Goal: Task Accomplishment & Management: Use online tool/utility

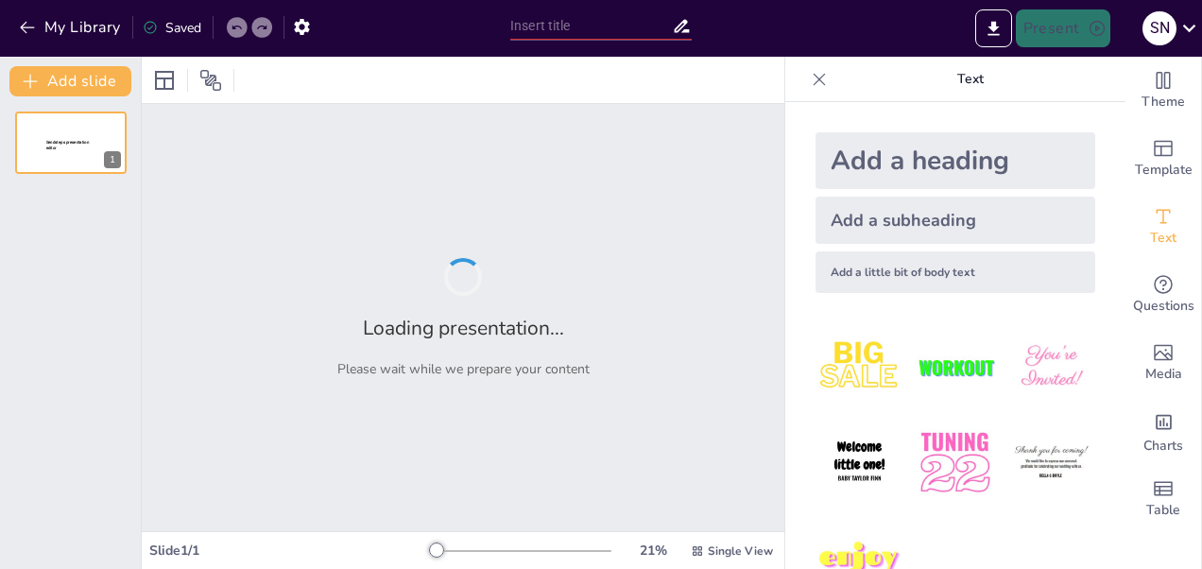
type input "गति और दूरी के सिद्धांत: एक परीक्षण"
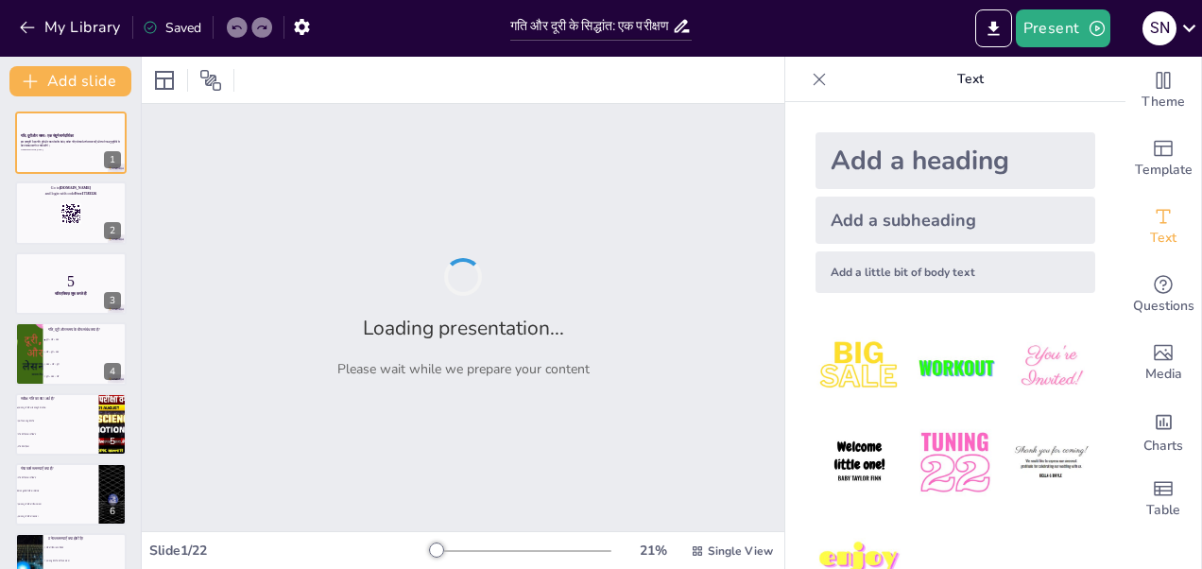
checkbox input "true"
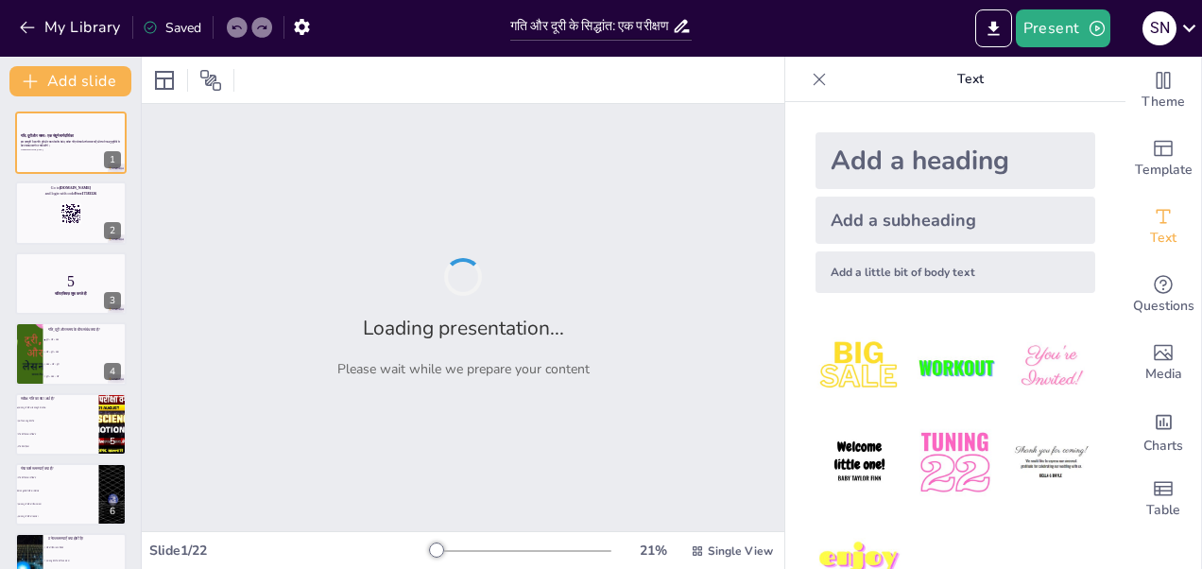
checkbox input "true"
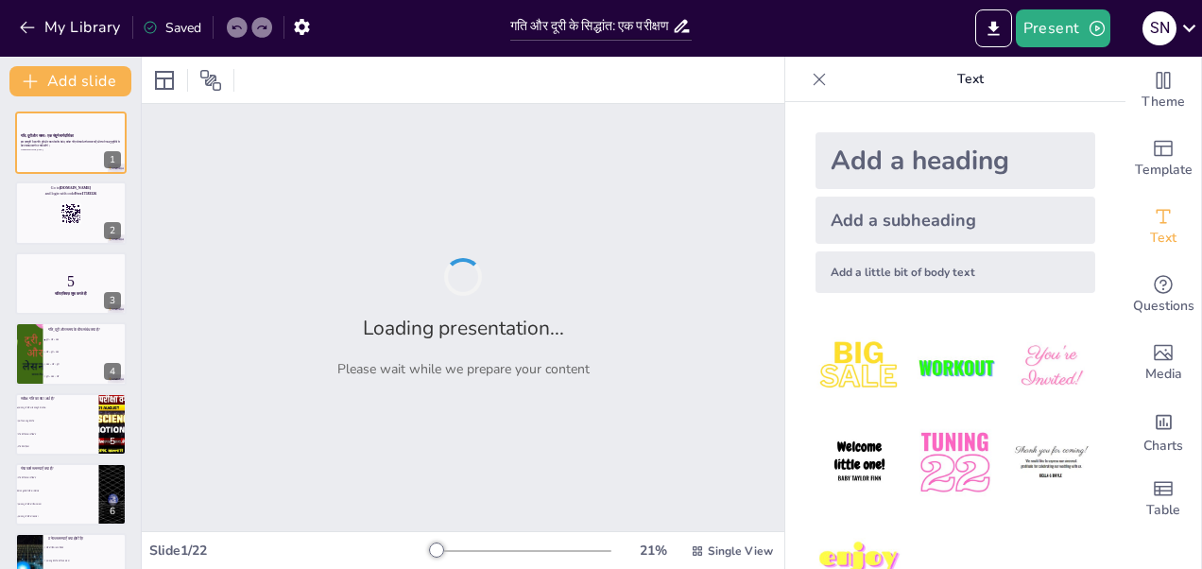
checkbox input "true"
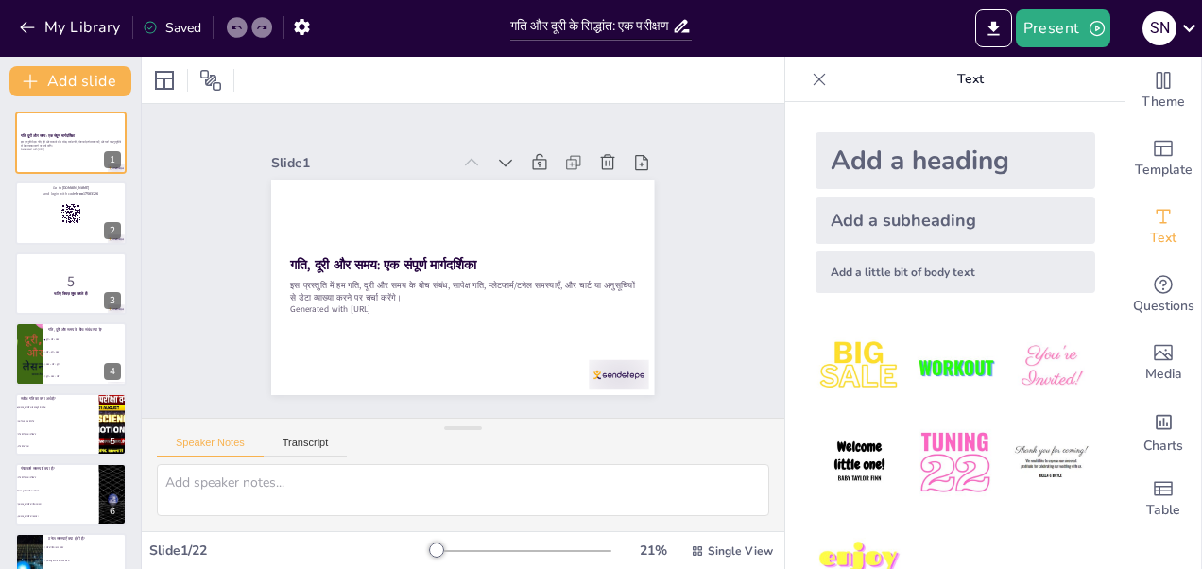
checkbox input "true"
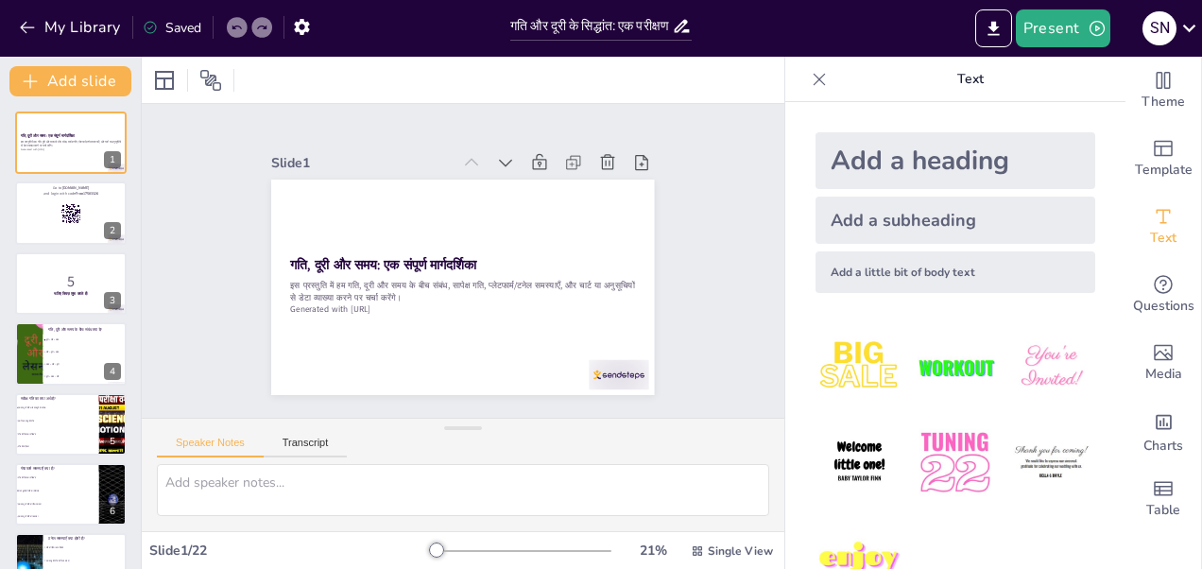
checkbox input "true"
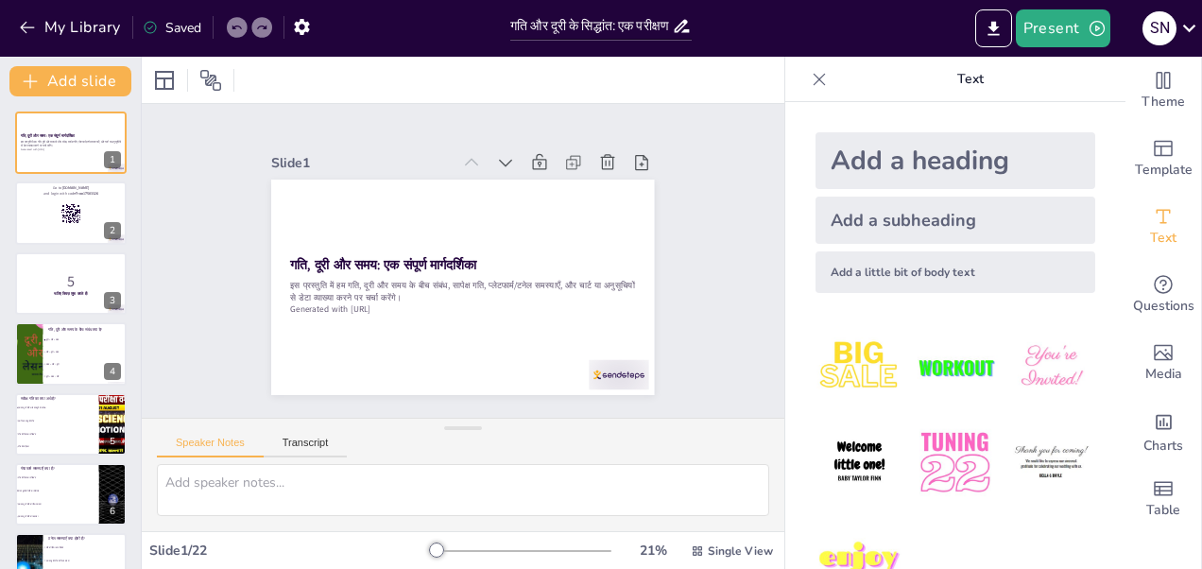
checkbox input "true"
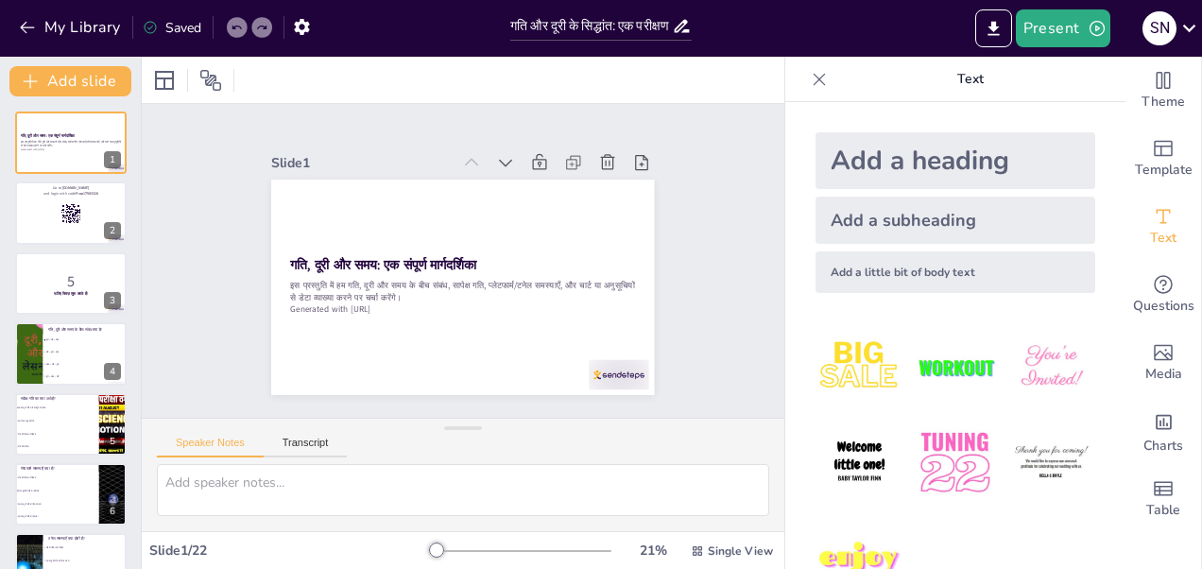
checkbox input "true"
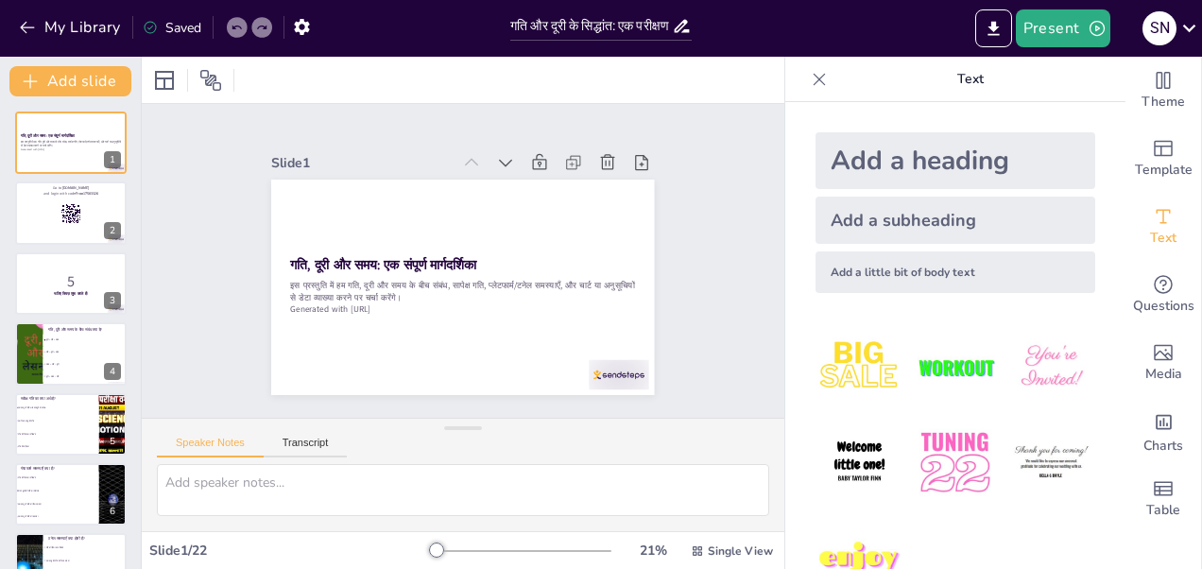
checkbox input "true"
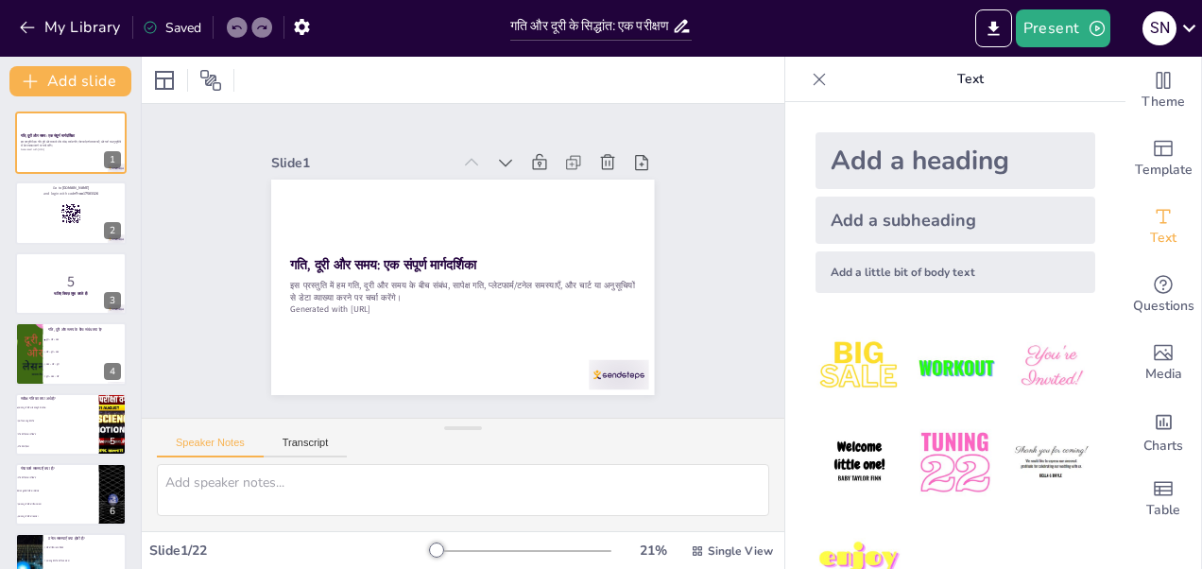
checkbox input "true"
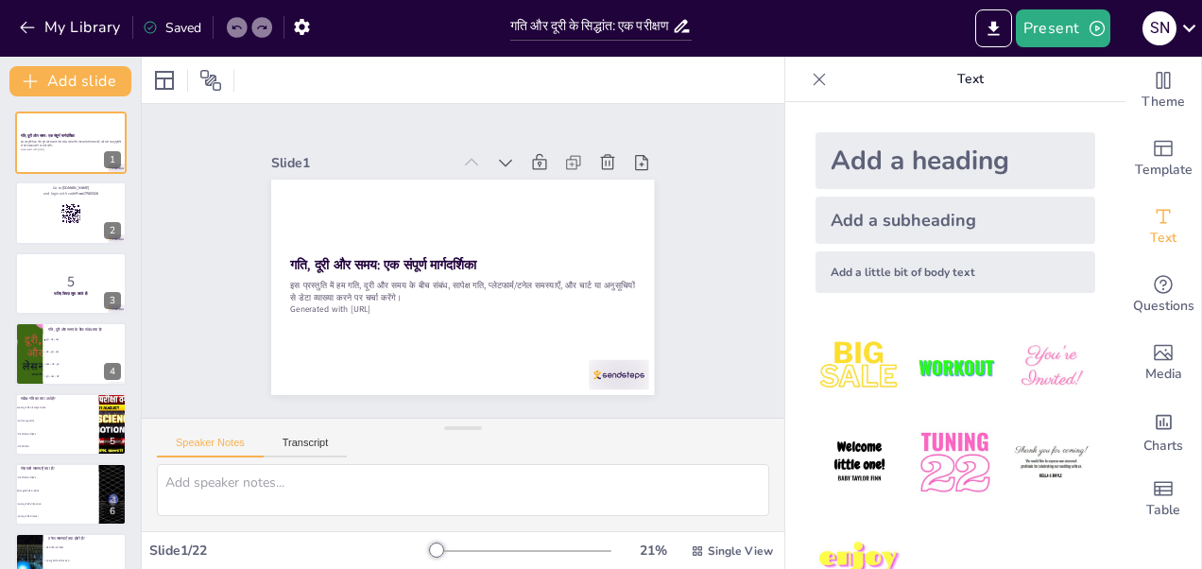
checkbox input "true"
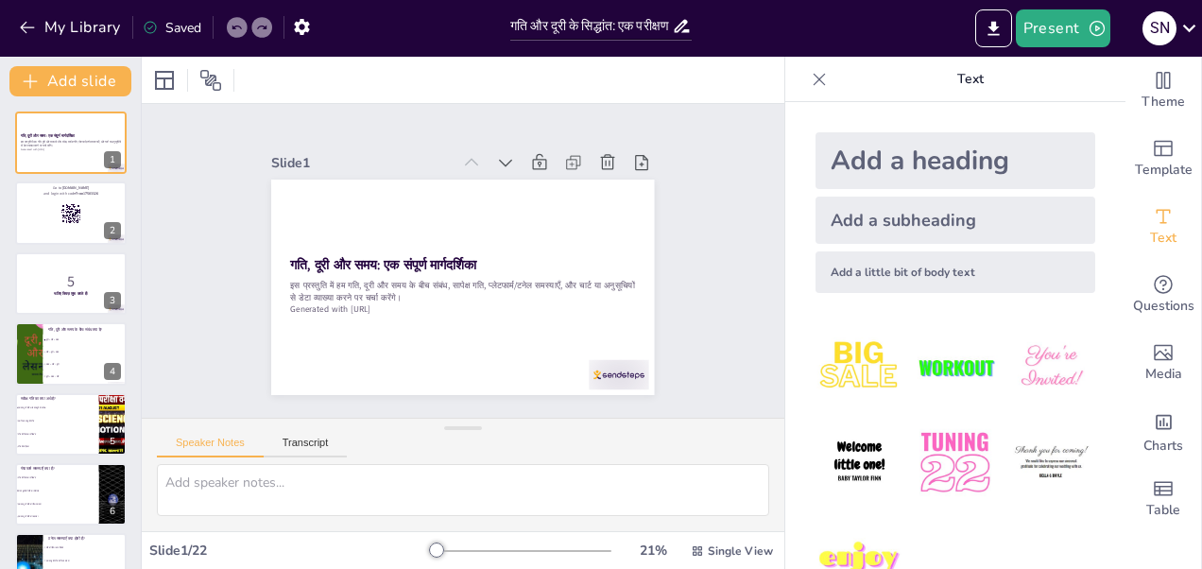
checkbox input "true"
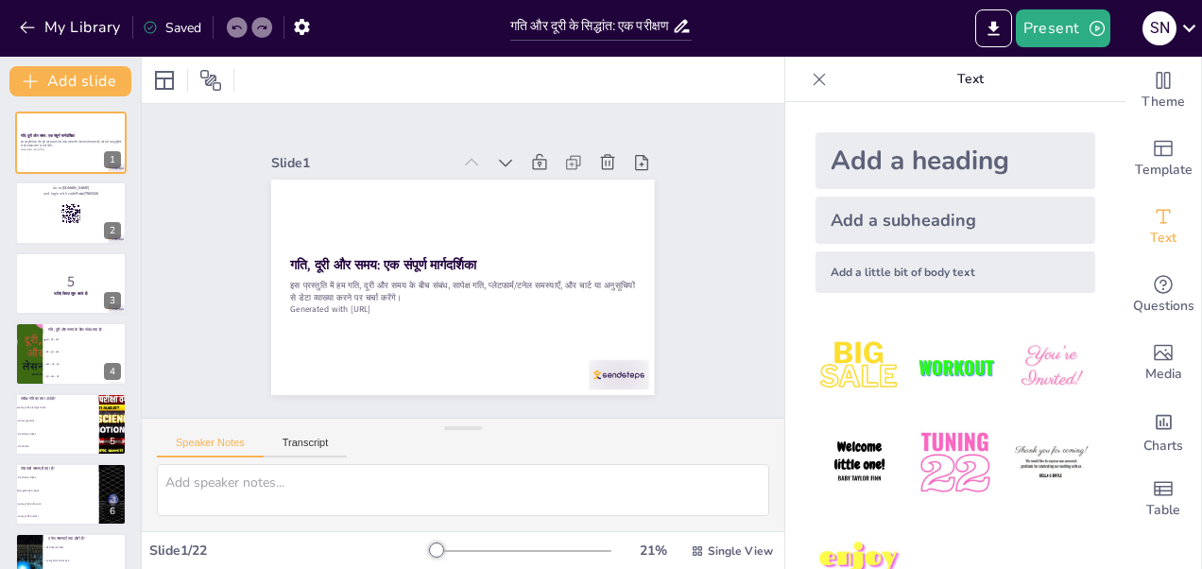
checkbox input "true"
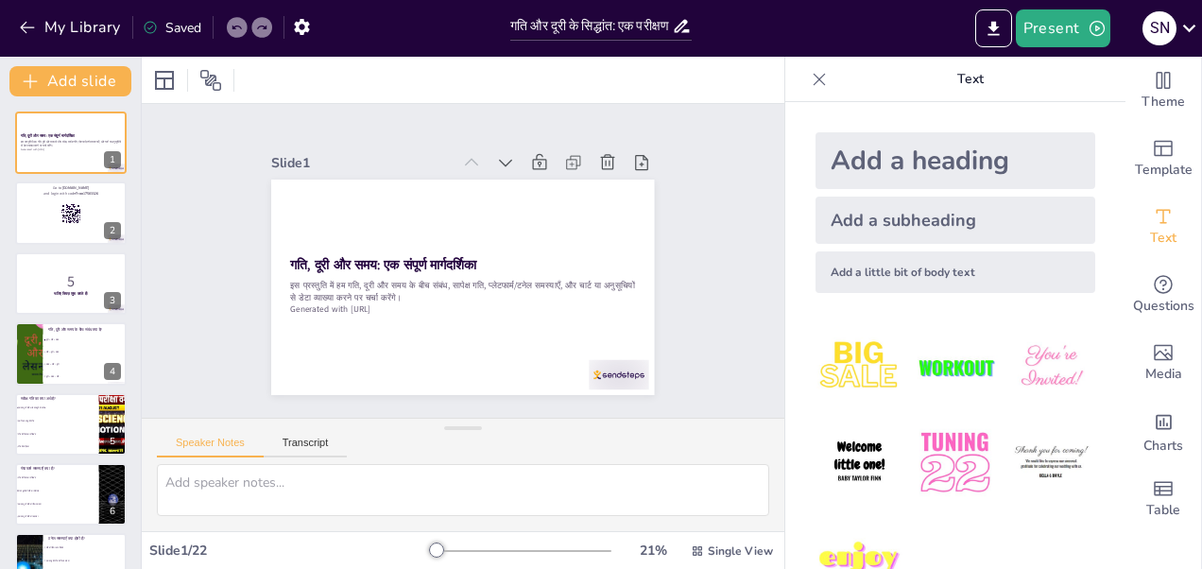
checkbox input "true"
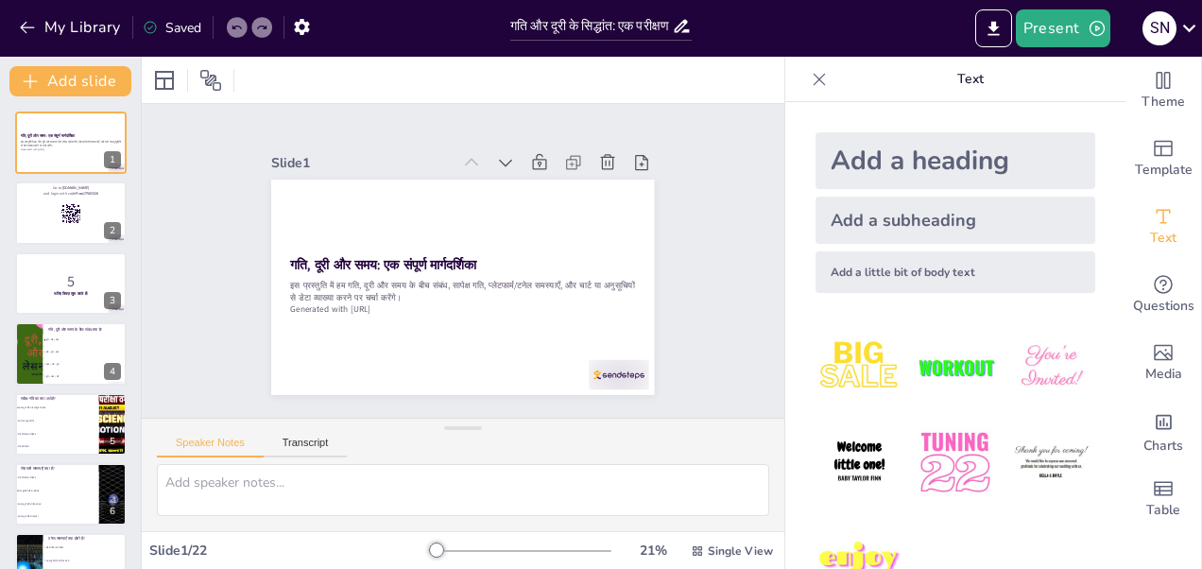
checkbox input "true"
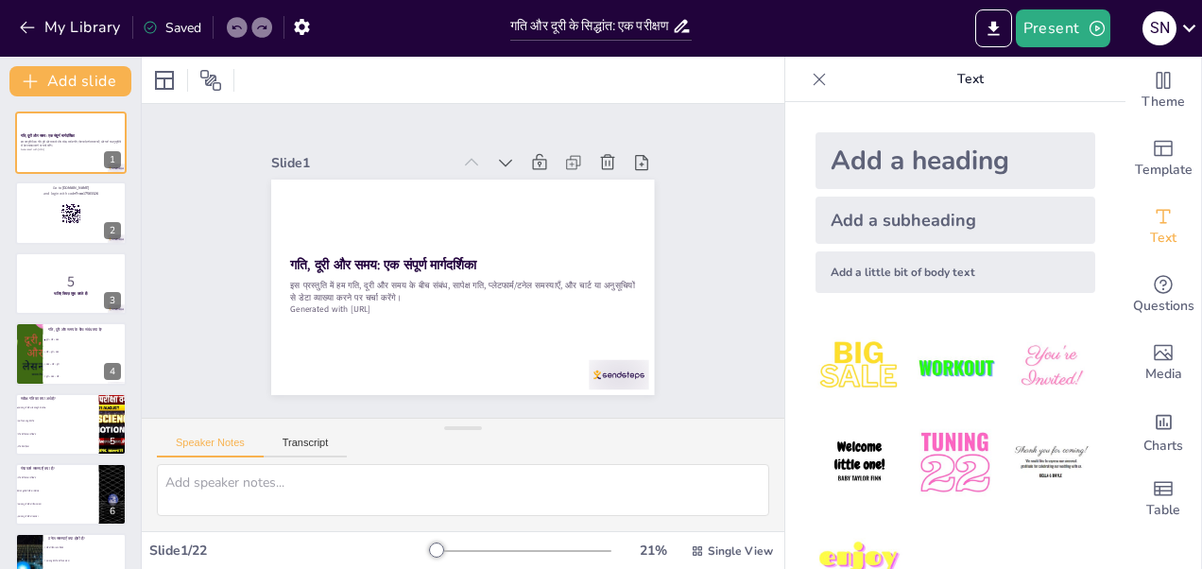
checkbox input "true"
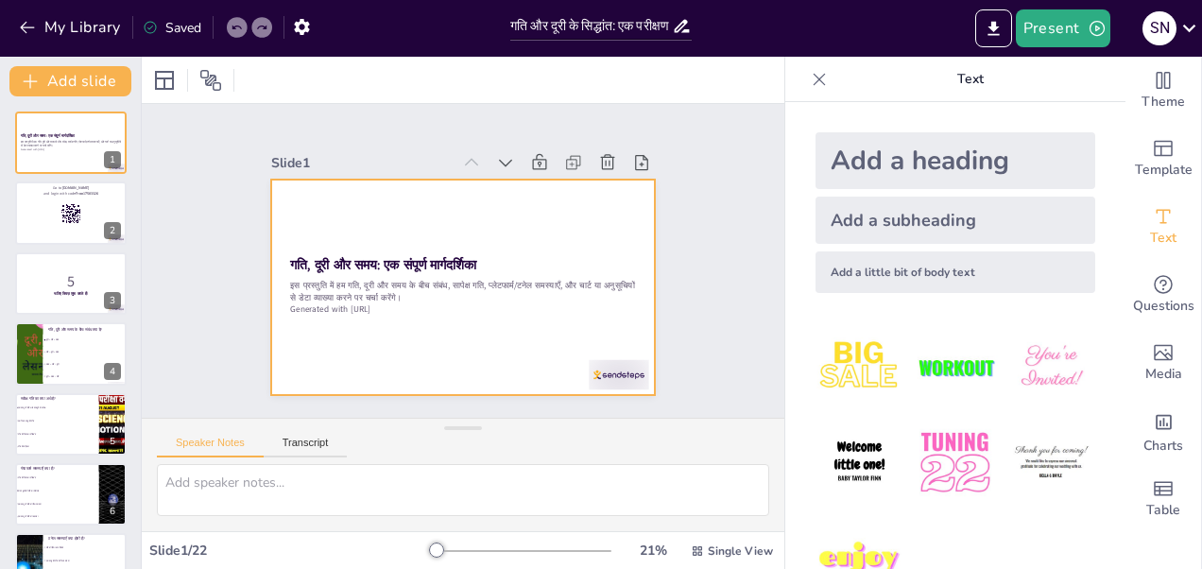
checkbox input "true"
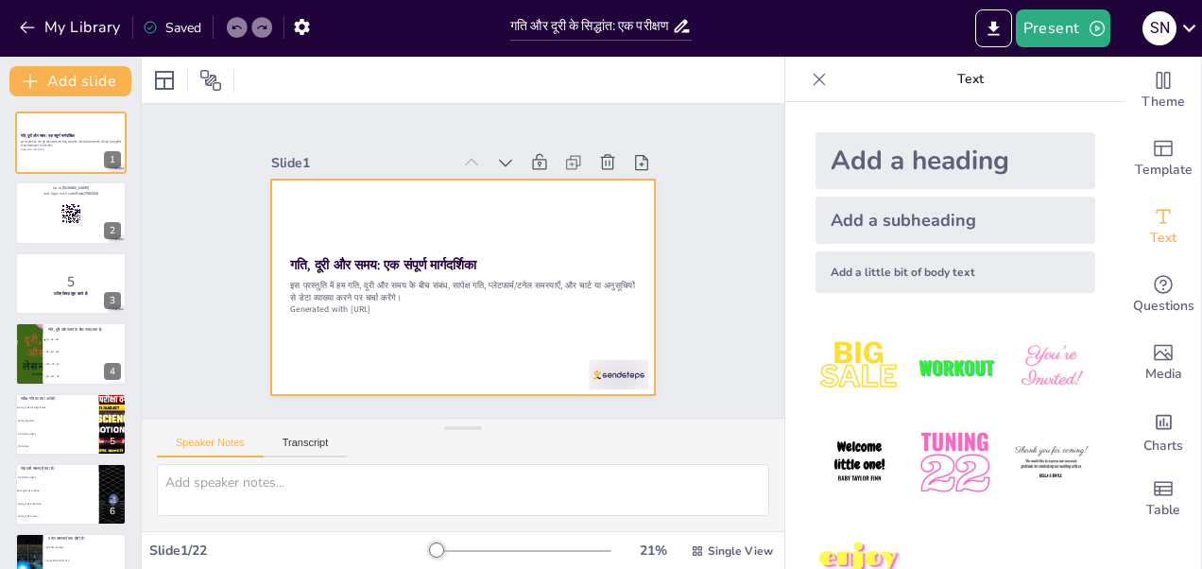
checkbox input "true"
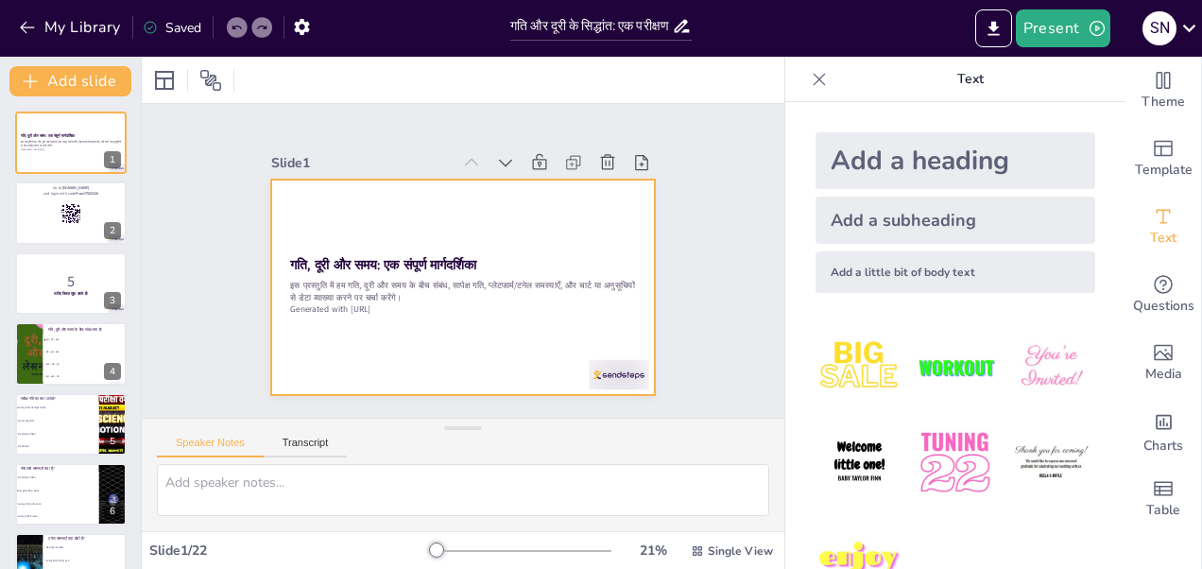
checkbox input "true"
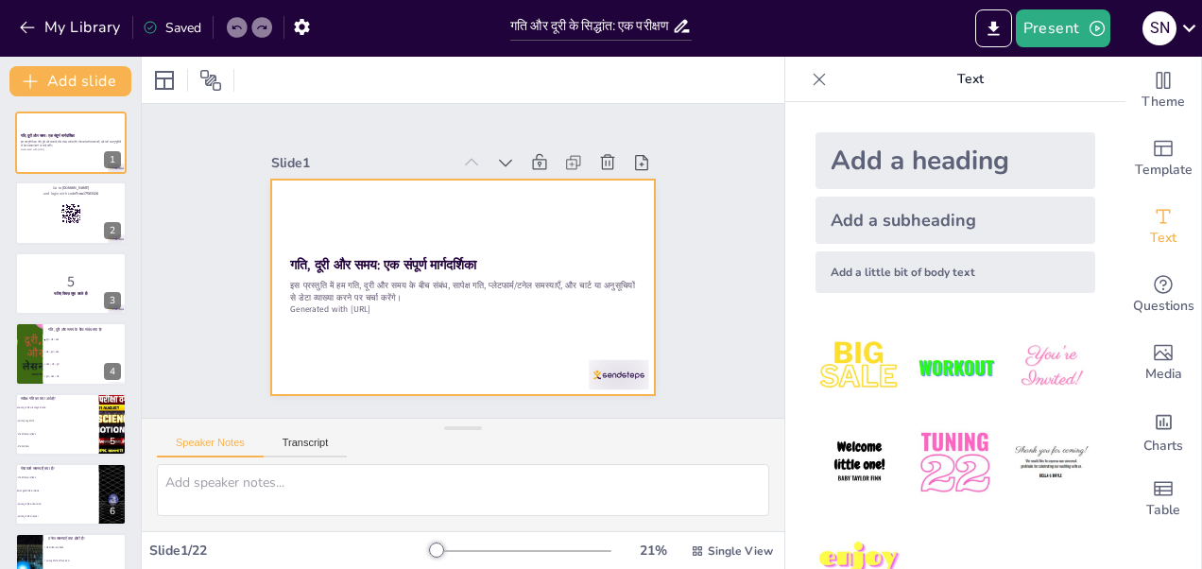
checkbox input "true"
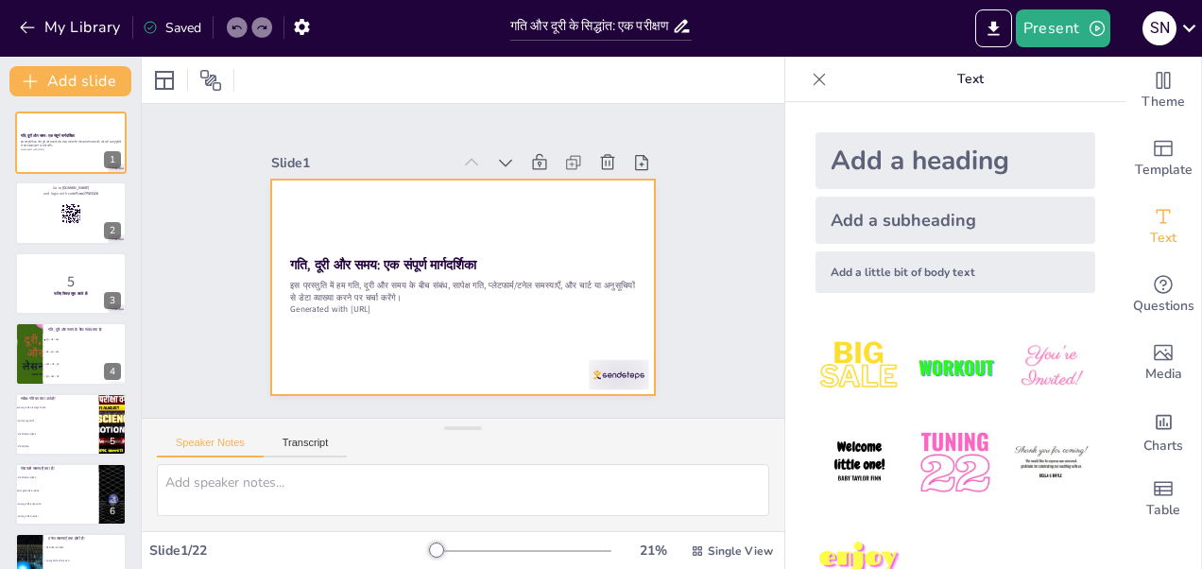
checkbox input "true"
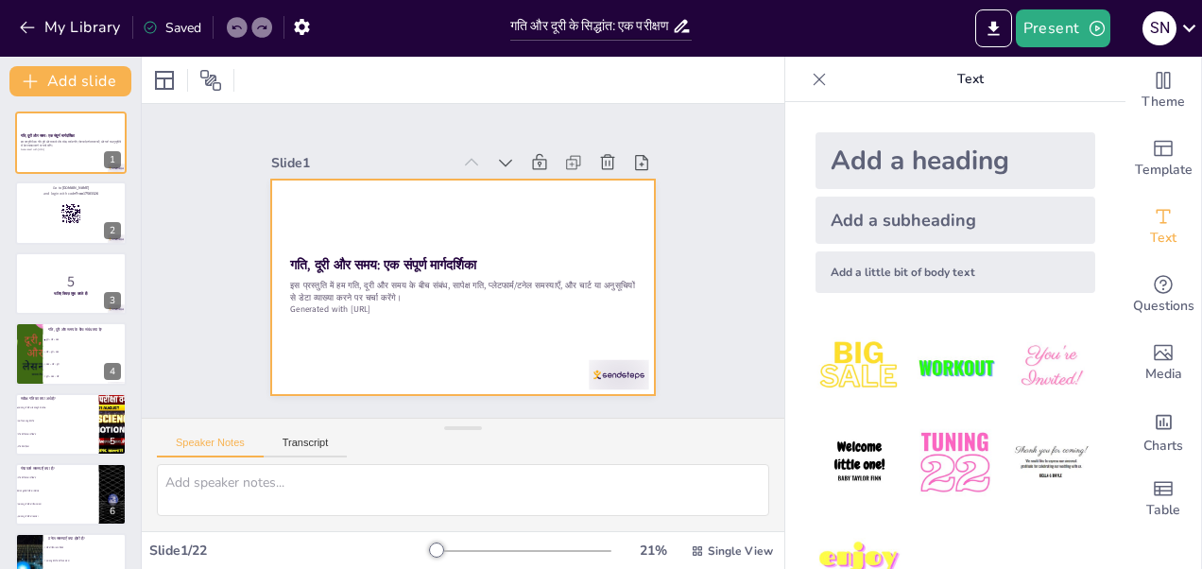
checkbox input "true"
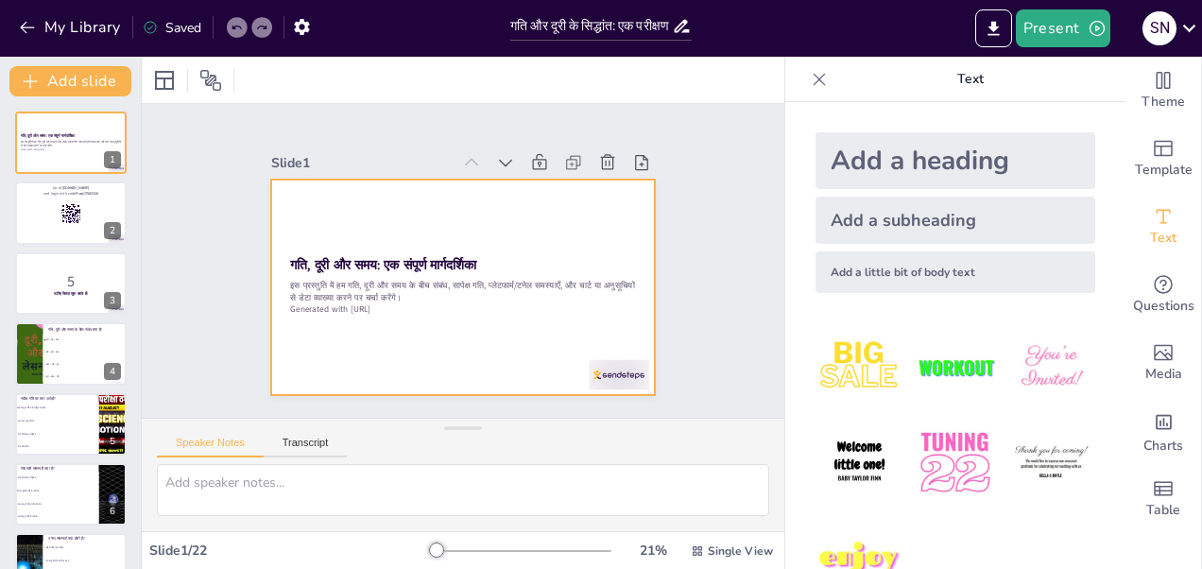
checkbox input "true"
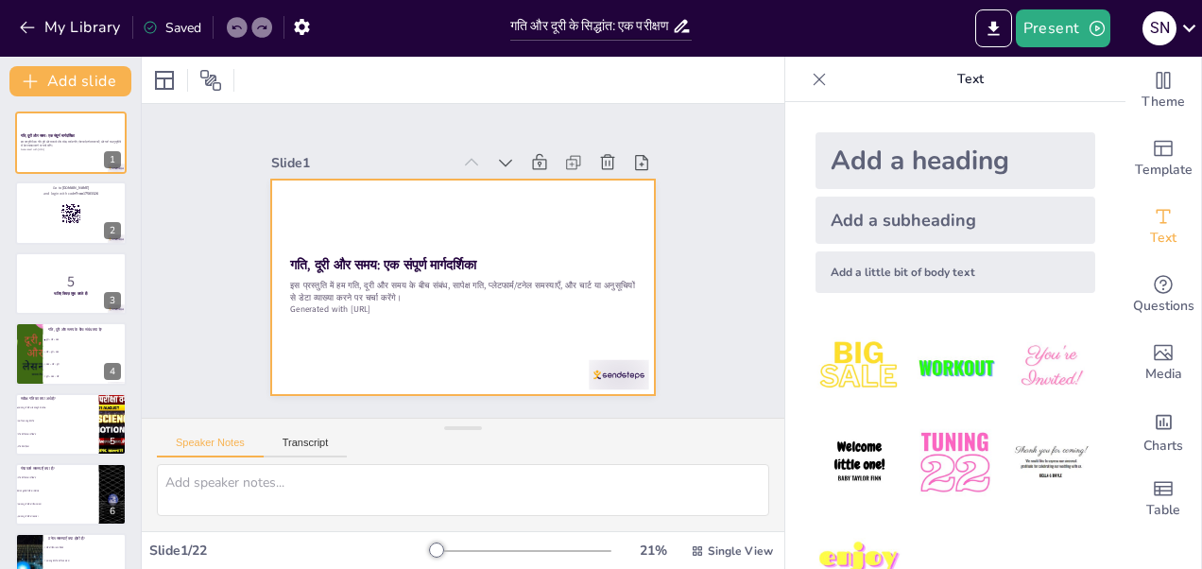
checkbox input "true"
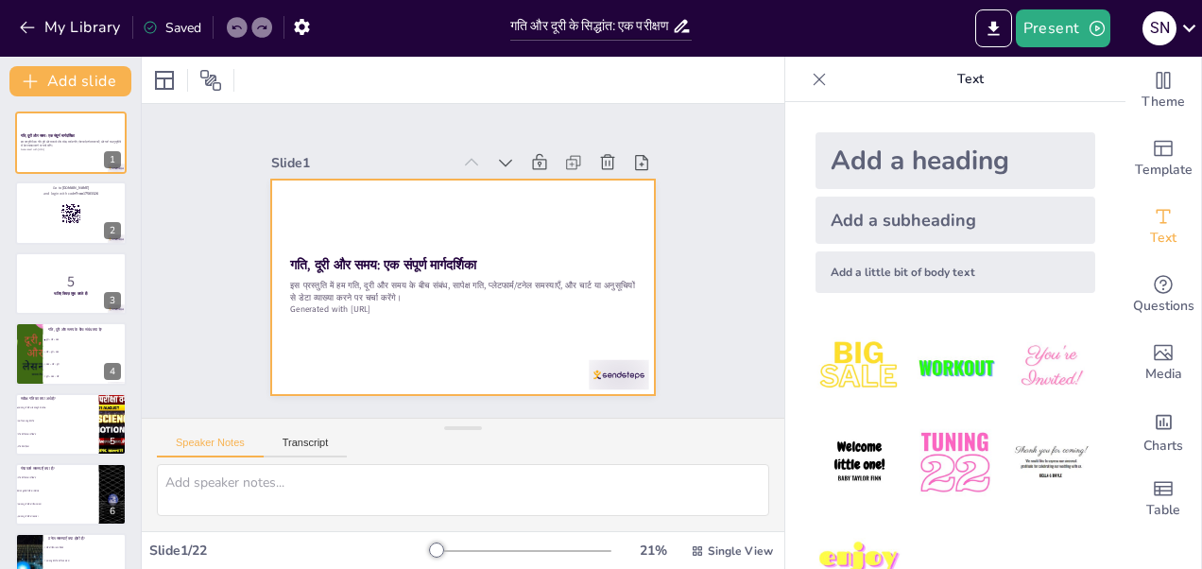
checkbox input "true"
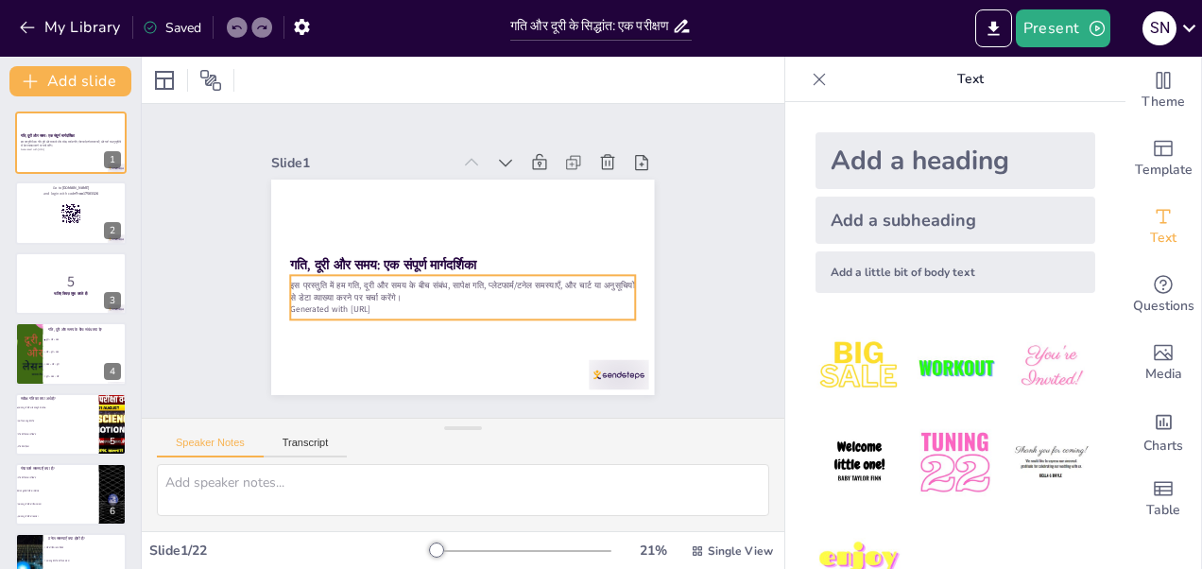
checkbox input "true"
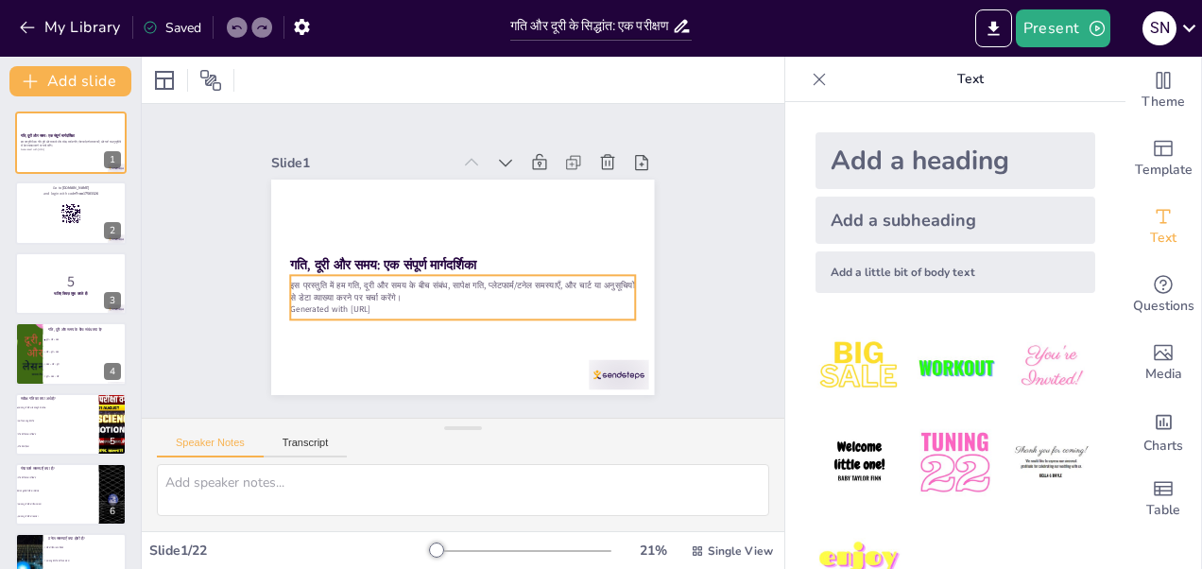
checkbox input "true"
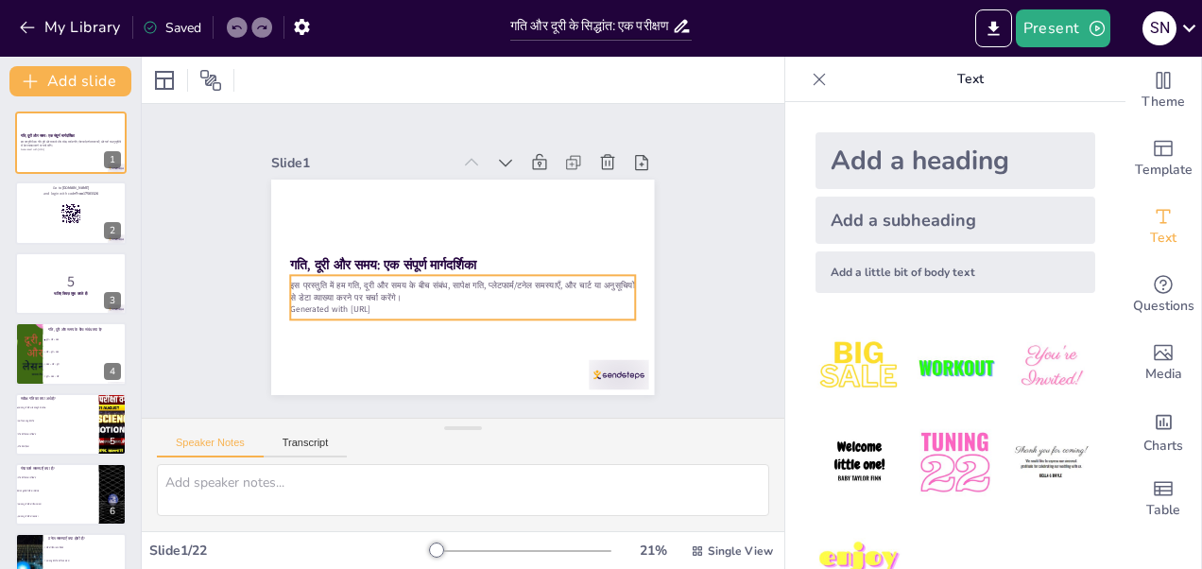
checkbox input "true"
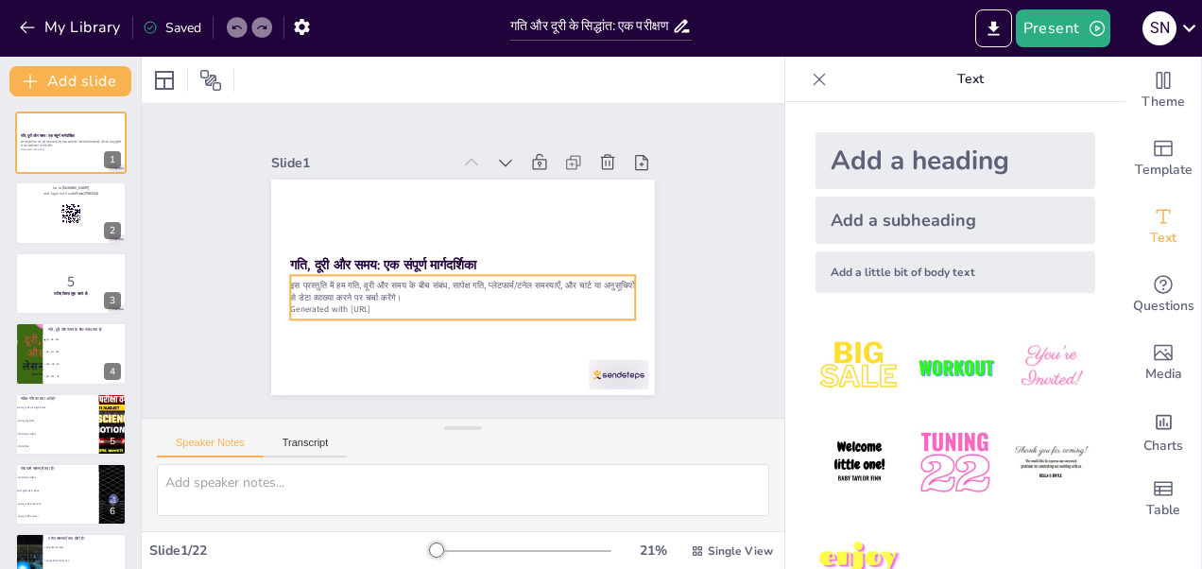
checkbox input "true"
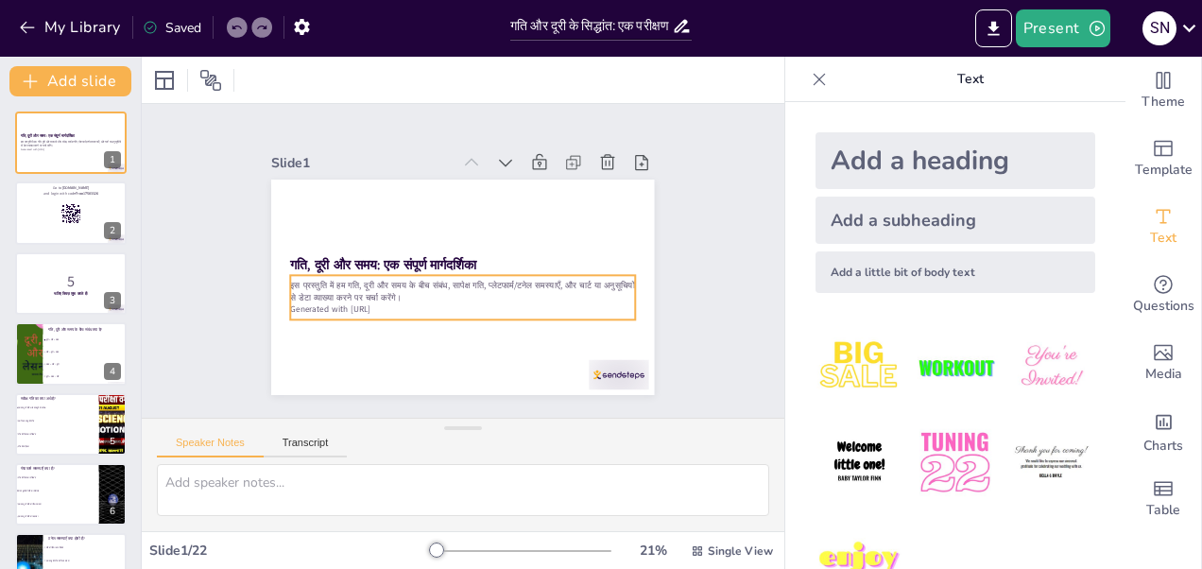
checkbox input "true"
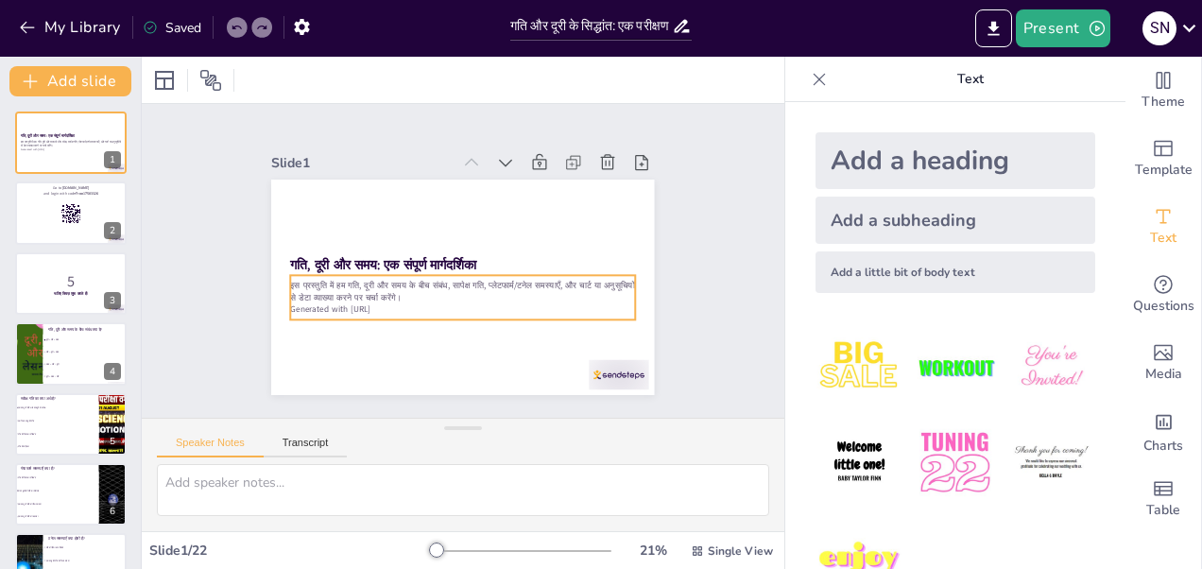
checkbox input "true"
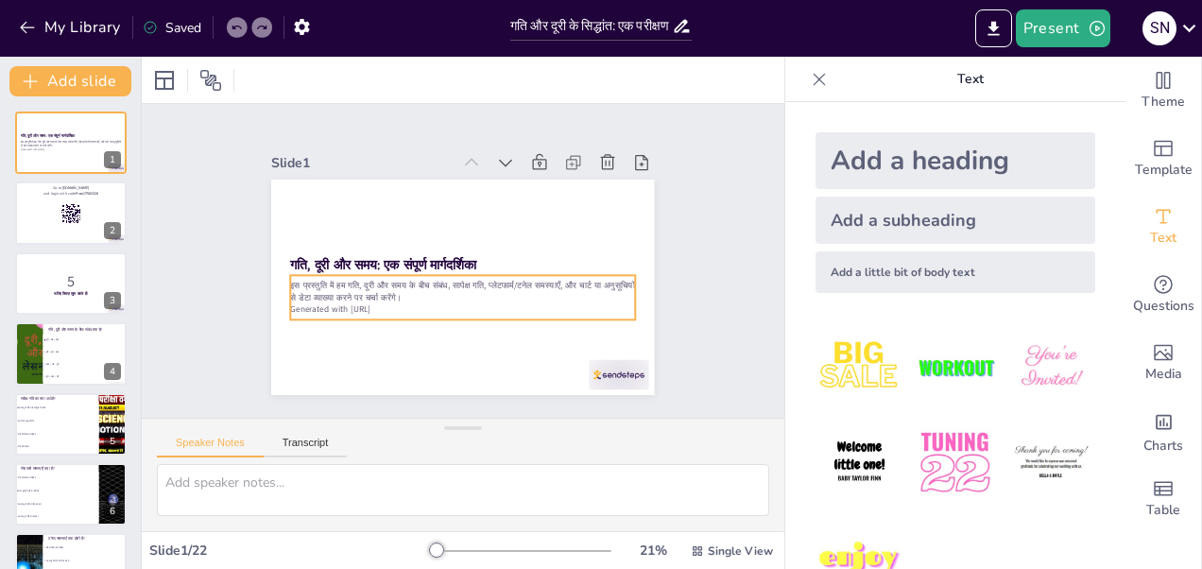
checkbox input "true"
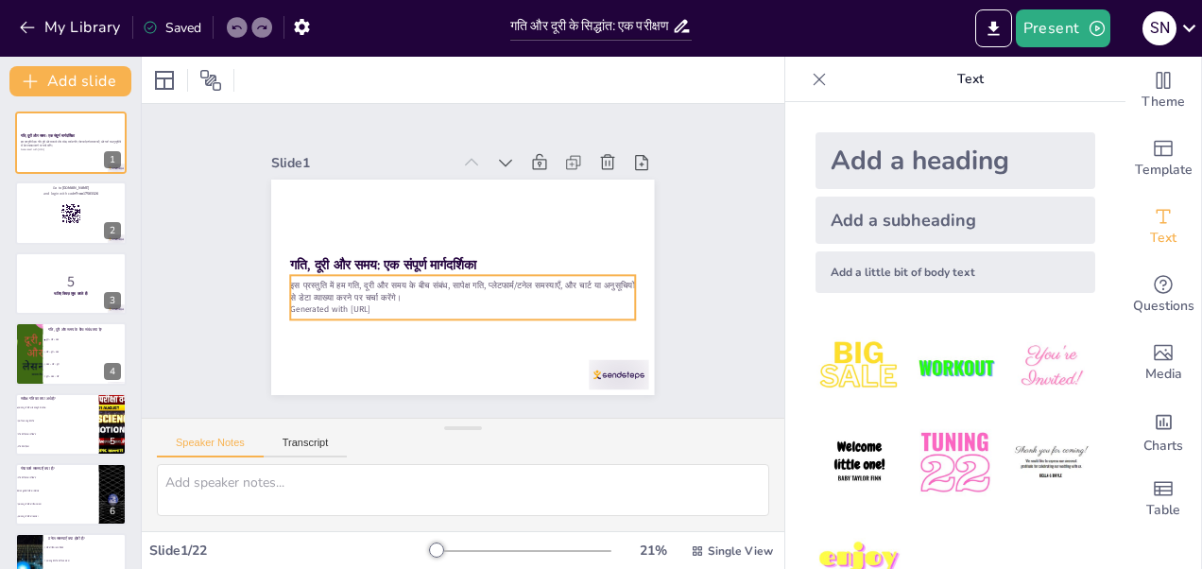
checkbox input "true"
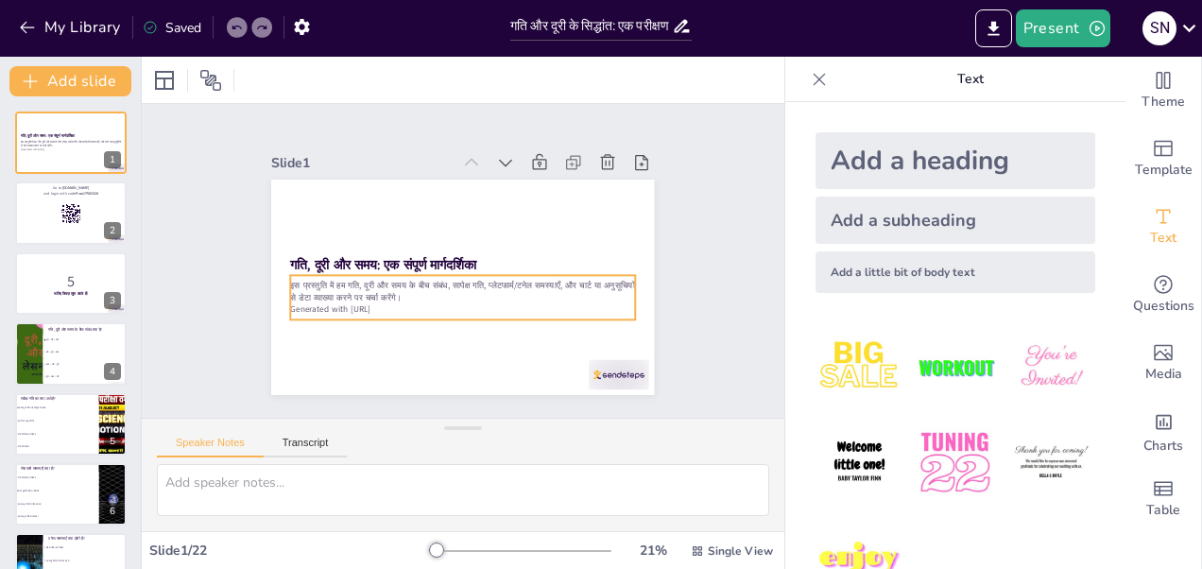
checkbox input "true"
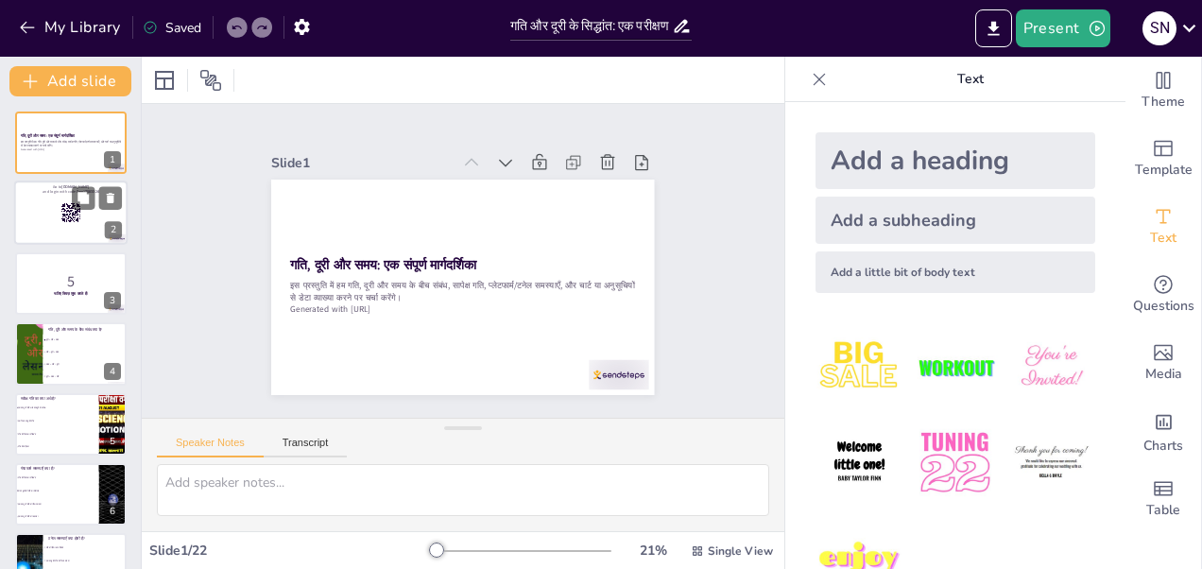
checkbox input "true"
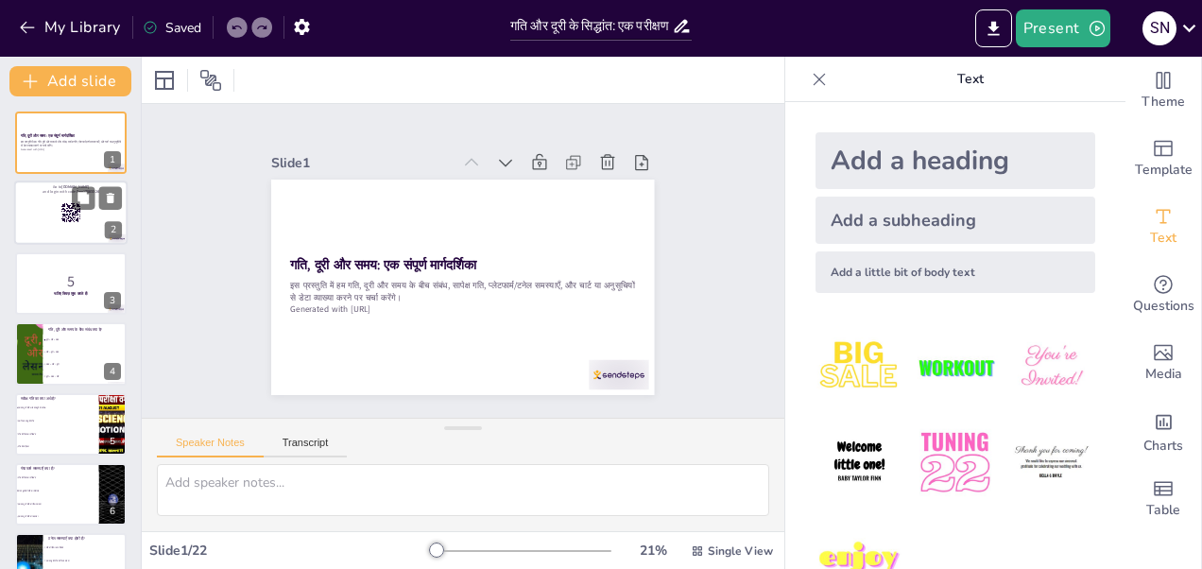
checkbox input "true"
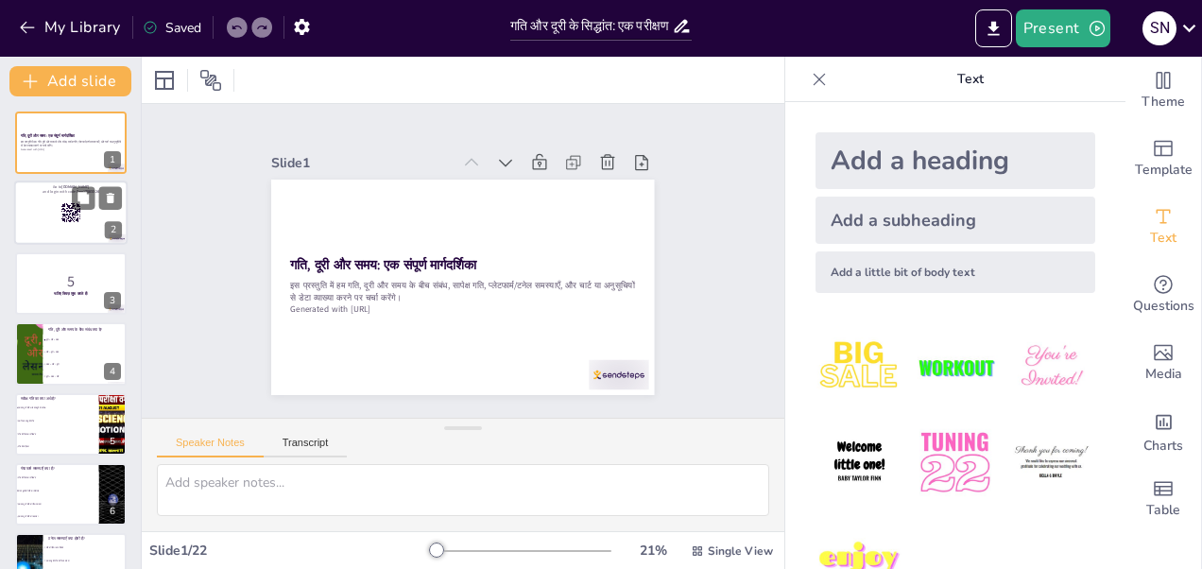
checkbox input "true"
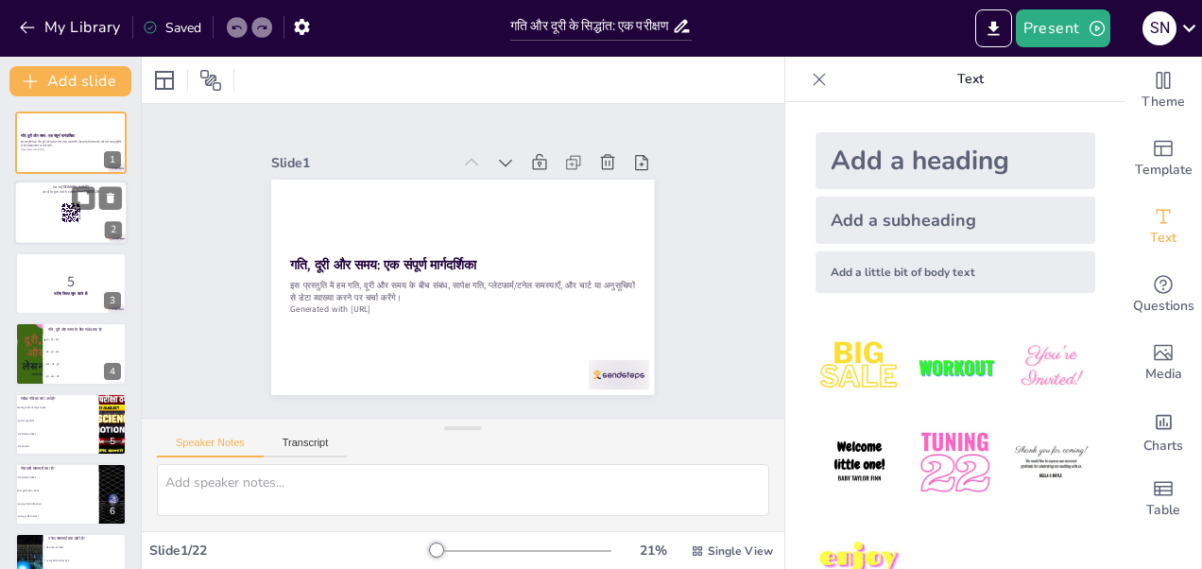
checkbox input "true"
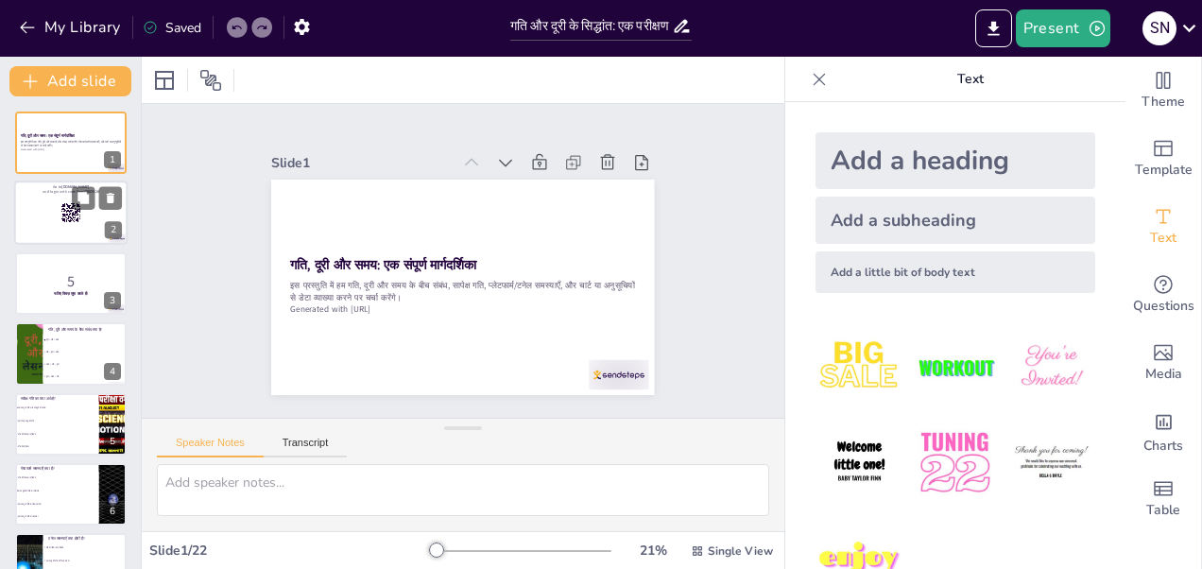
checkbox input "true"
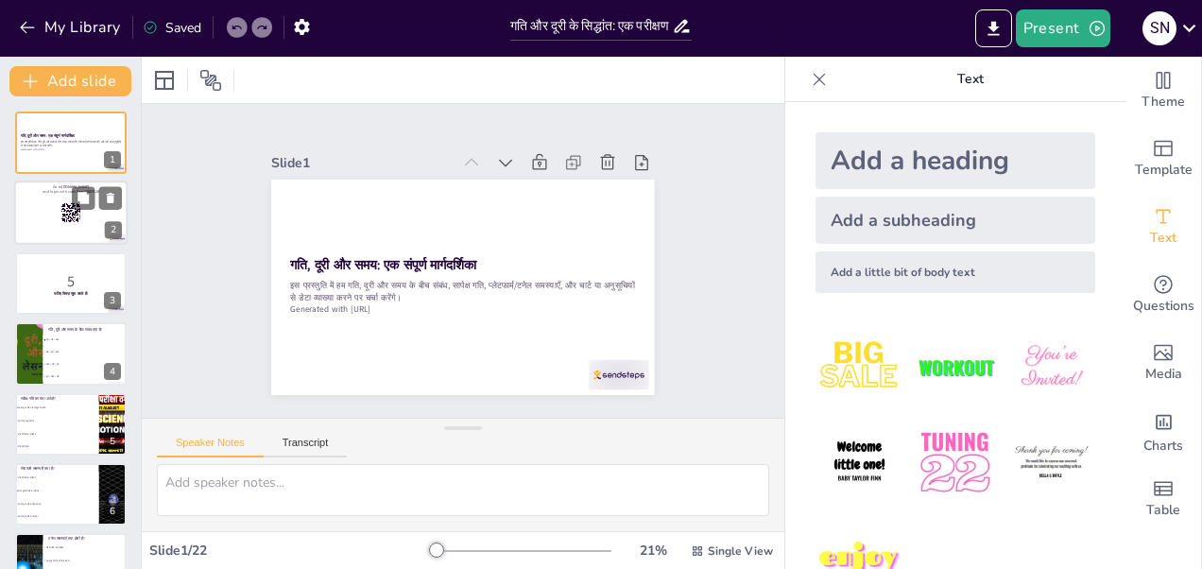
checkbox input "true"
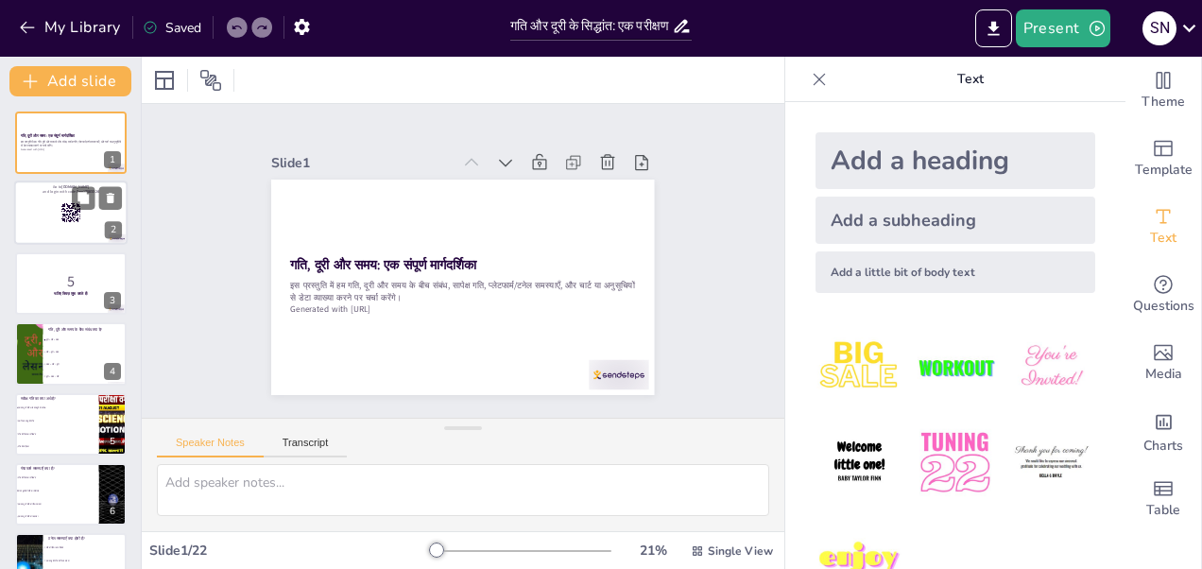
checkbox input "true"
click at [81, 206] on button at bounding box center [83, 198] width 23 height 23
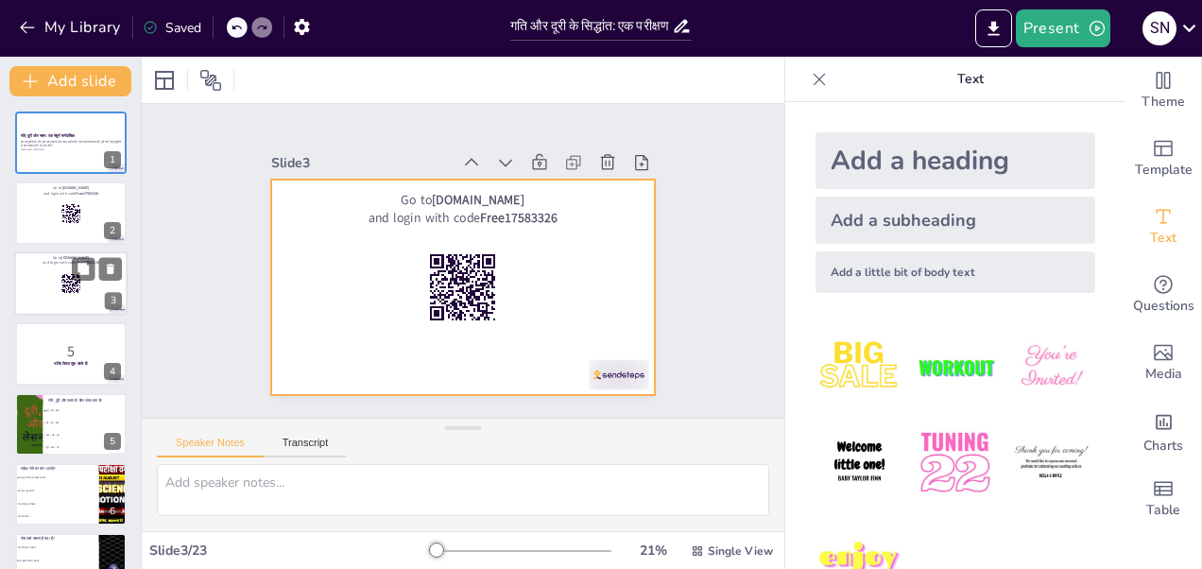
click at [57, 296] on div at bounding box center [70, 283] width 113 height 64
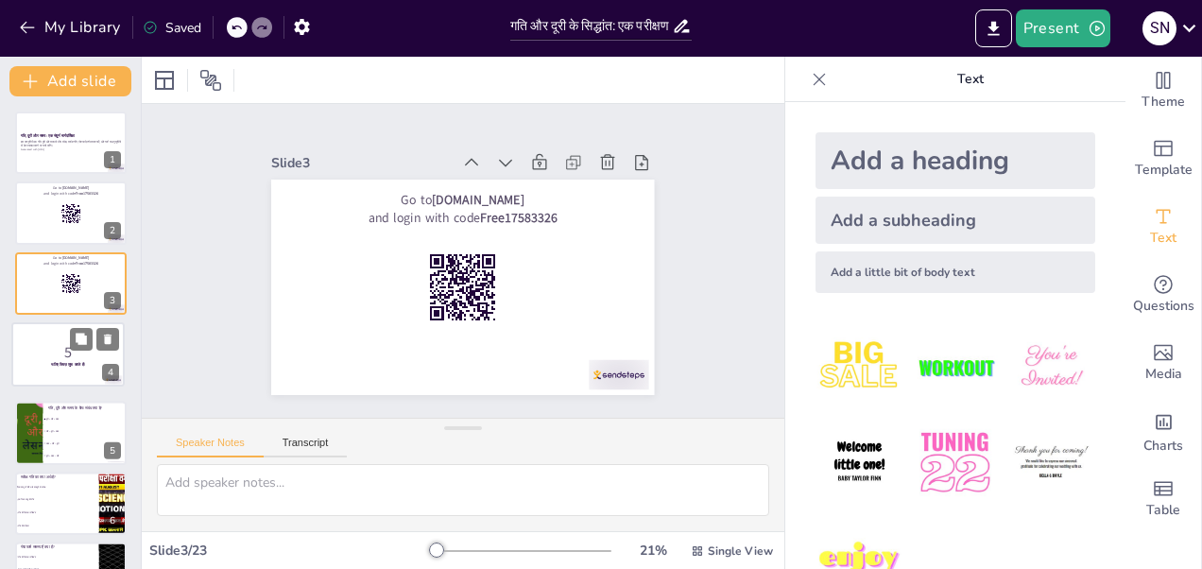
click at [60, 356] on p "5" at bounding box center [68, 352] width 100 height 21
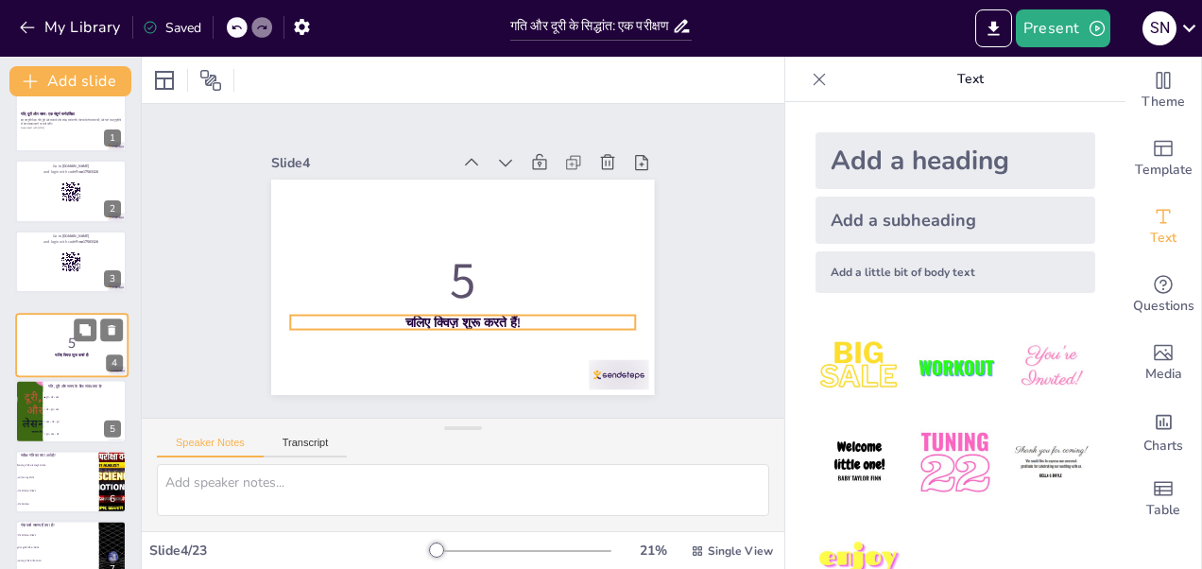
click at [60, 356] on div "5 चलिए क्विज़ शुरू करते हैं! 4" at bounding box center [71, 346] width 113 height 64
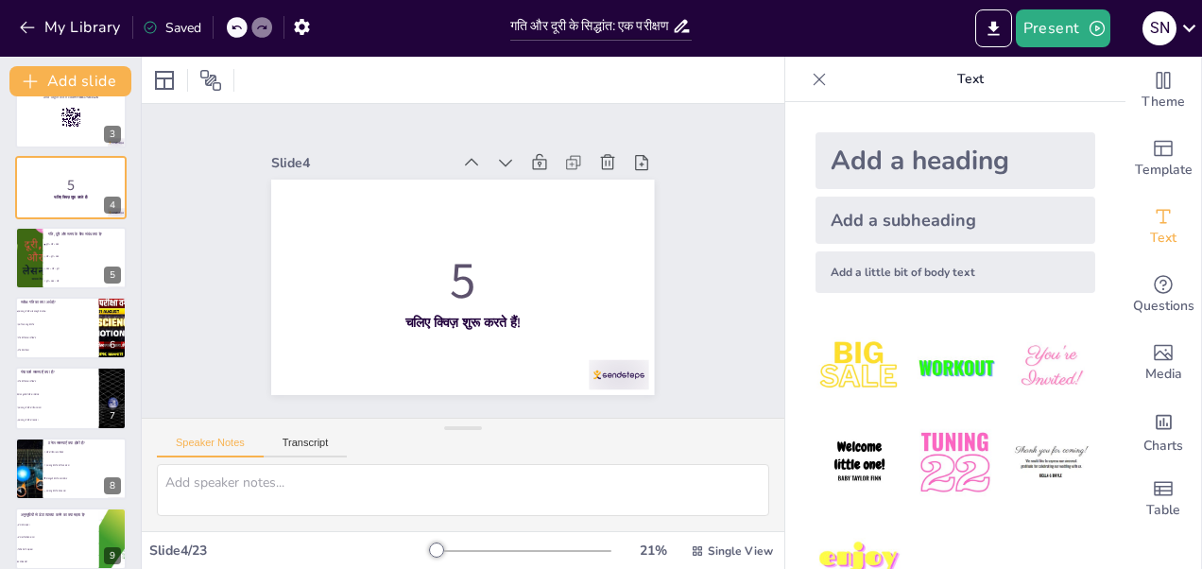
scroll to position [204, 0]
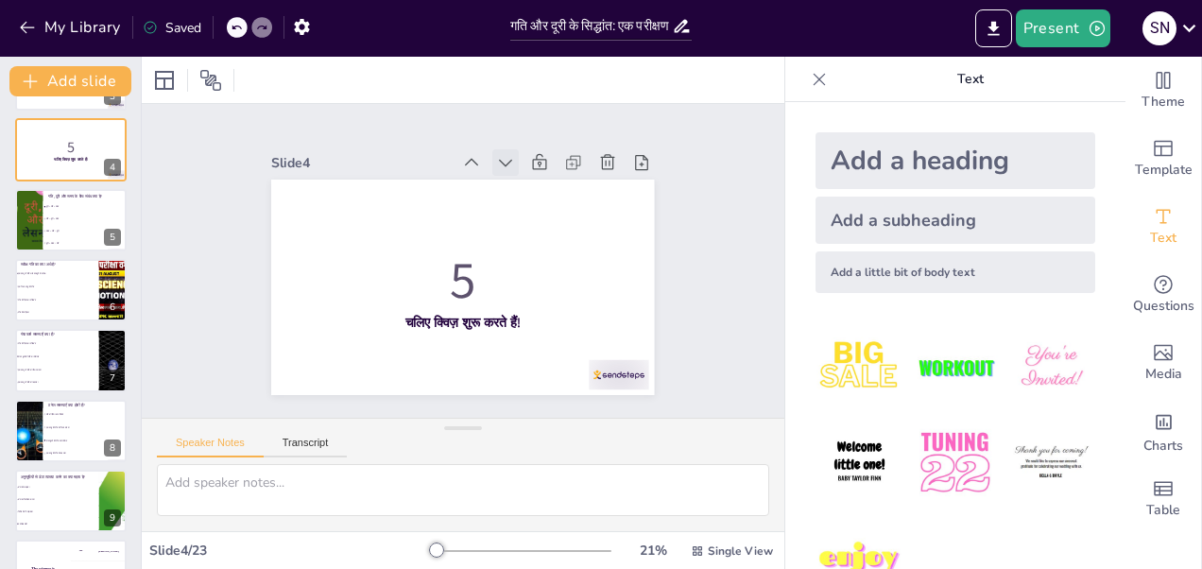
click at [496, 154] on icon at bounding box center [505, 162] width 19 height 19
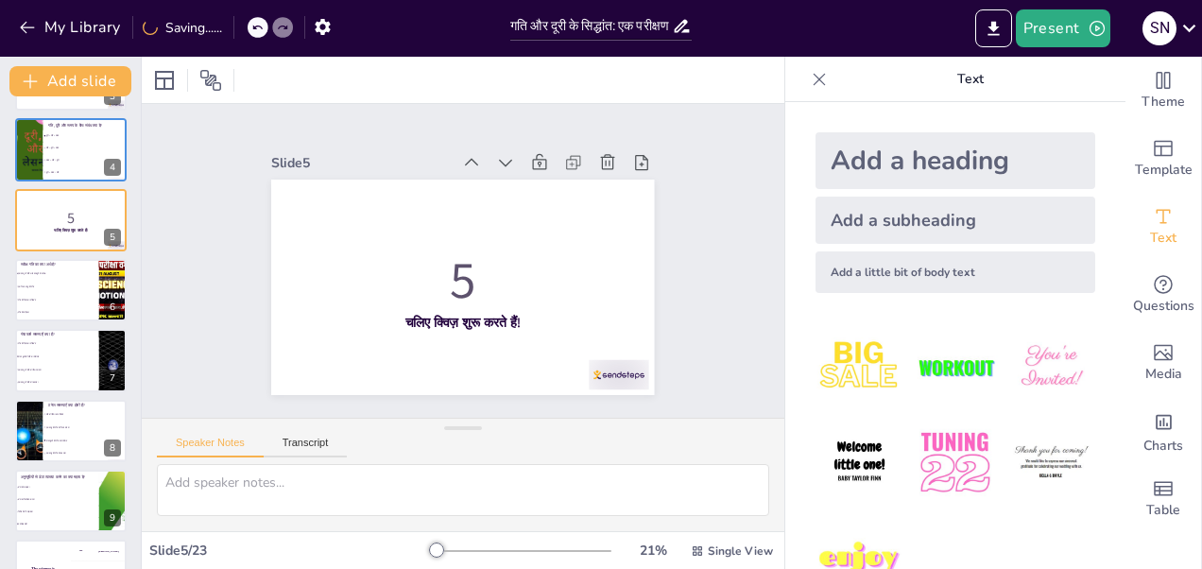
click at [496, 154] on icon at bounding box center [505, 162] width 19 height 19
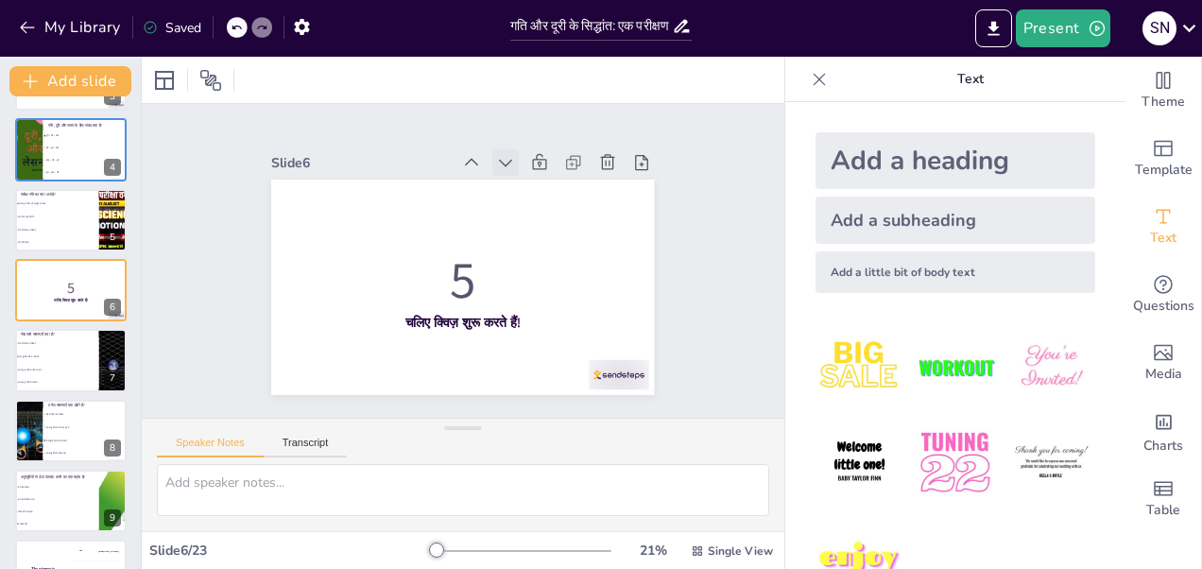
click at [496, 155] on icon at bounding box center [505, 162] width 19 height 19
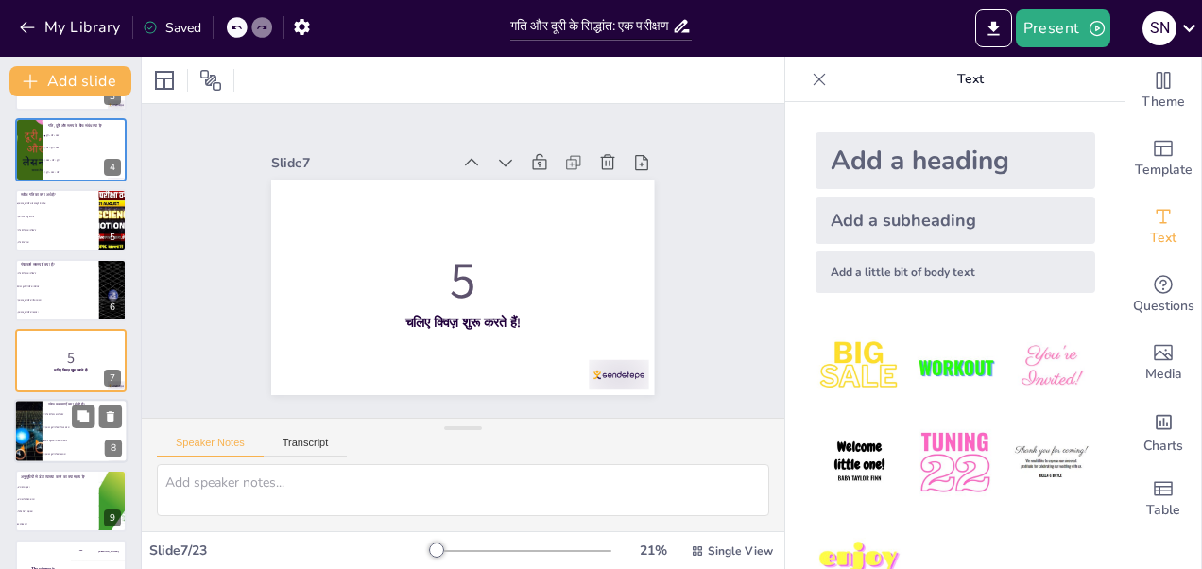
click at [43, 444] on li "दो वस्तुओं की गति का संयोजन" at bounding box center [85, 440] width 85 height 13
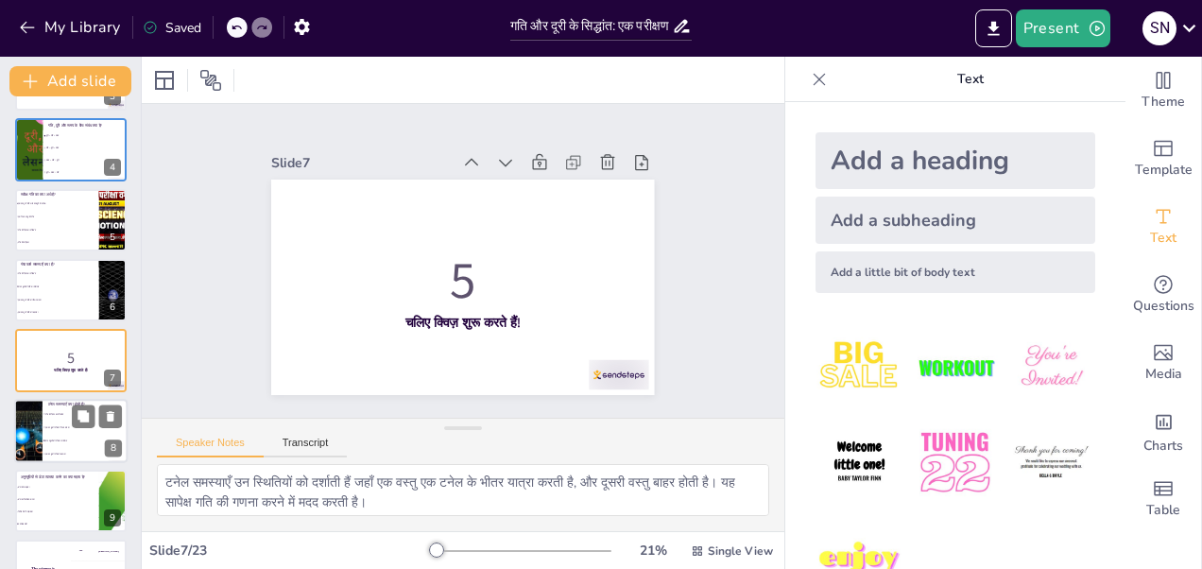
scroll to position [302, 0]
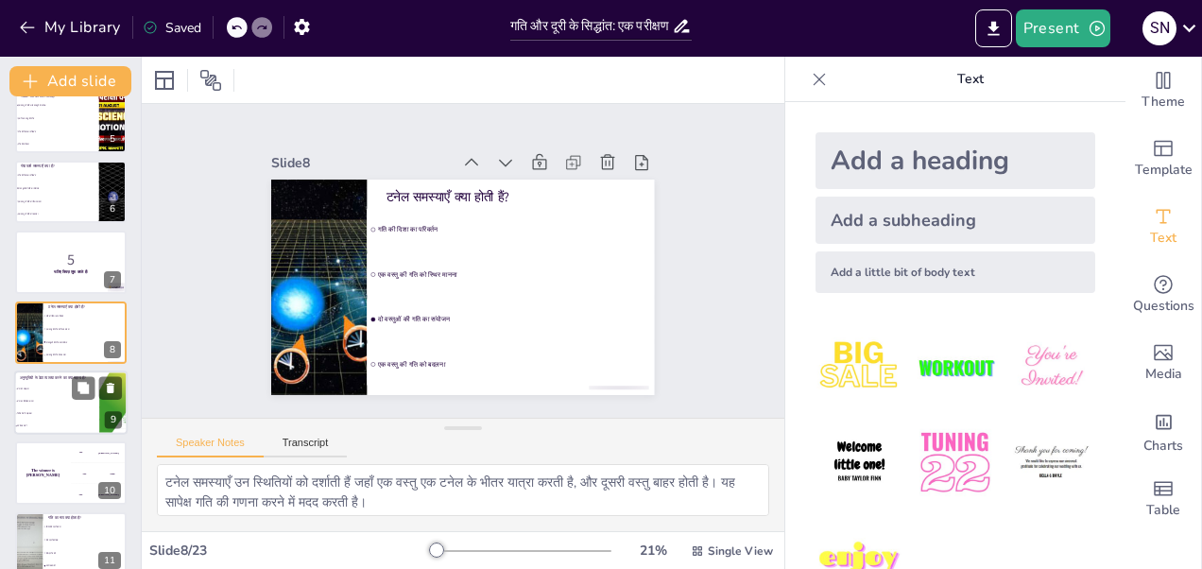
click at [48, 411] on li "निर्णय लेने में सहायता" at bounding box center [56, 413] width 85 height 12
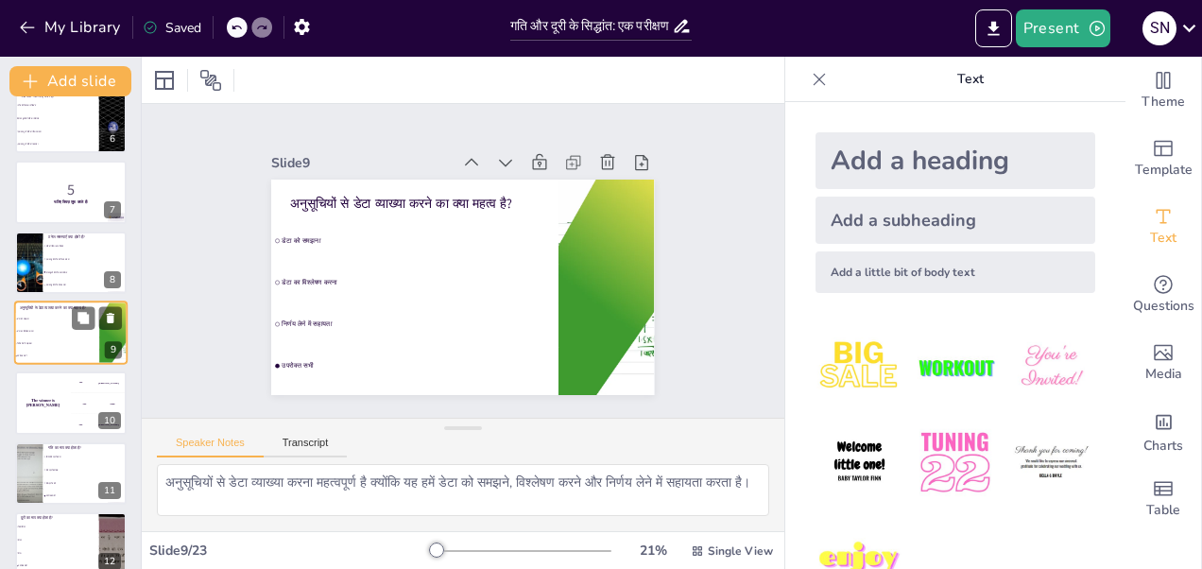
click at [48, 411] on div "The winner is Niels 🏆" at bounding box center [43, 402] width 56 height 62
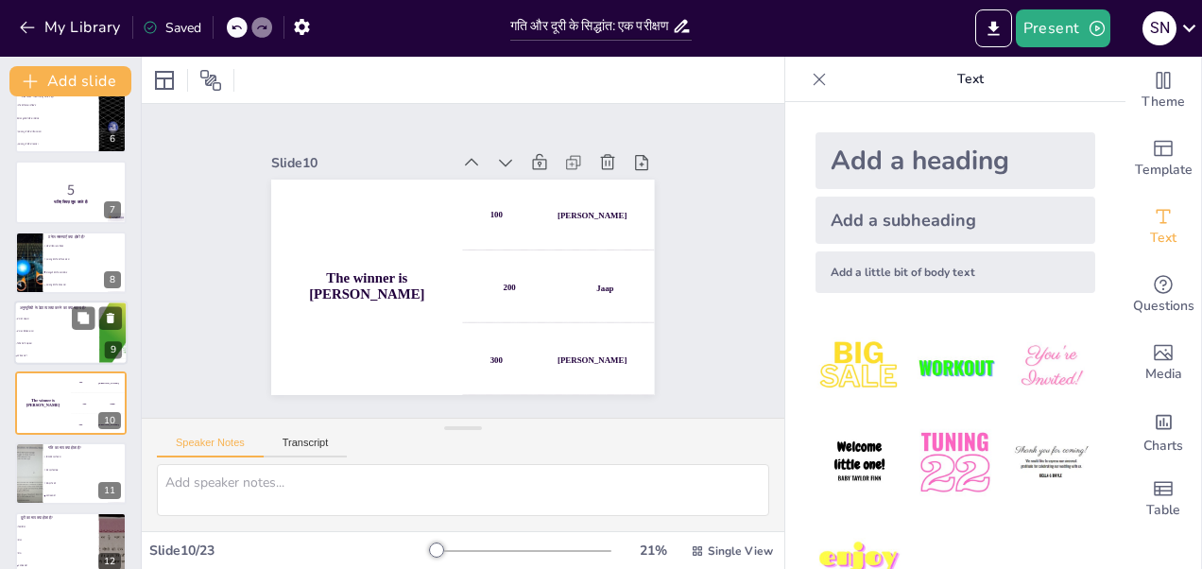
scroll to position [442, 0]
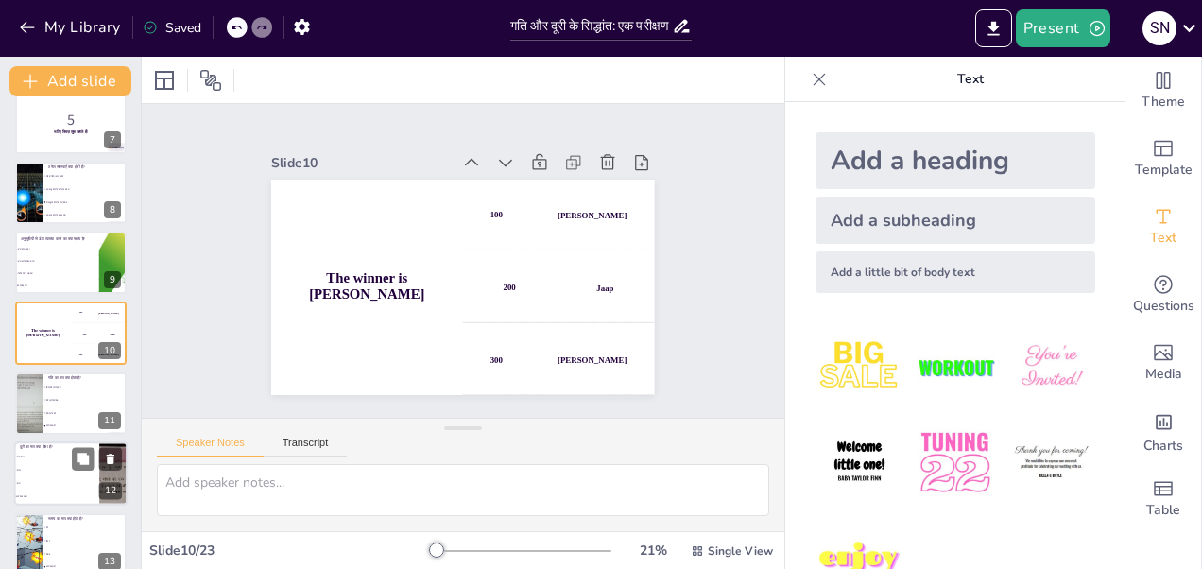
click at [50, 459] on li "किलोमीटर" at bounding box center [56, 456] width 85 height 13
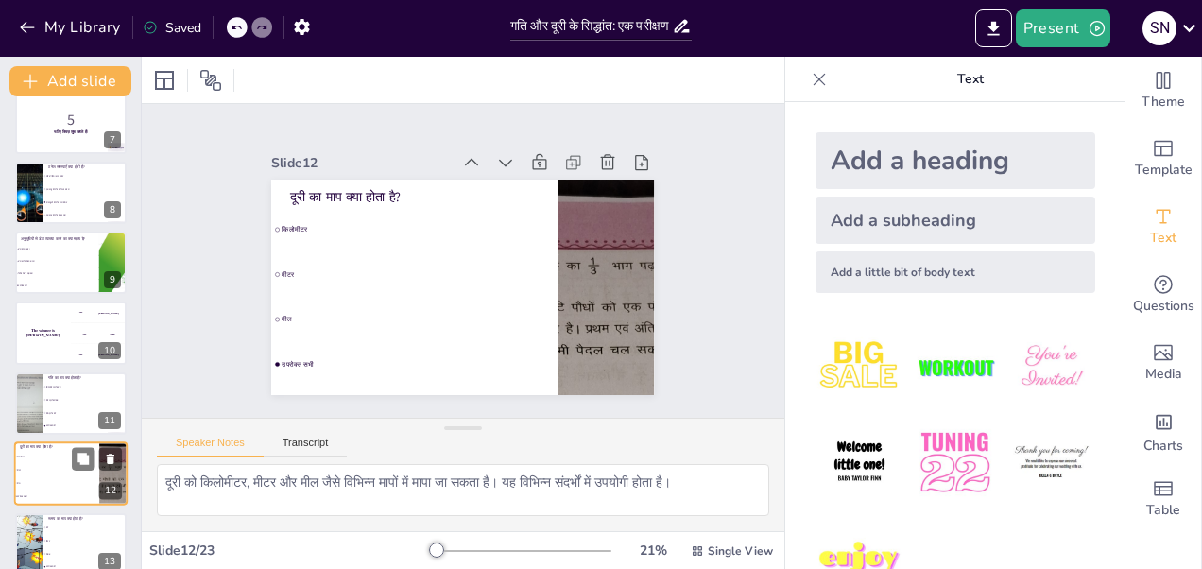
scroll to position [583, 0]
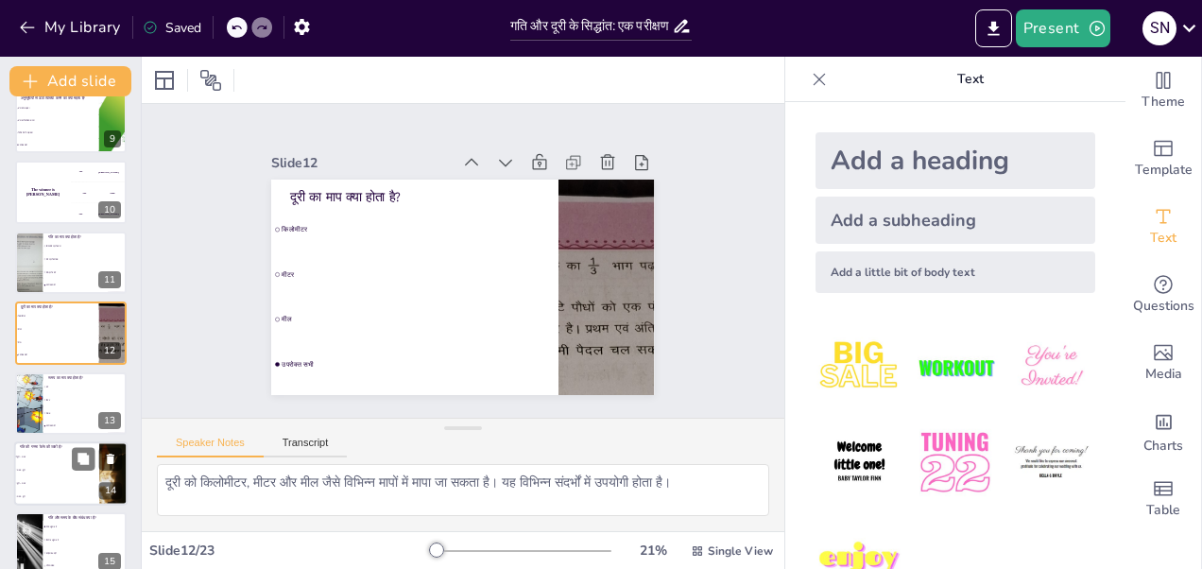
click at [59, 478] on li "दूरी + समय" at bounding box center [56, 482] width 85 height 13
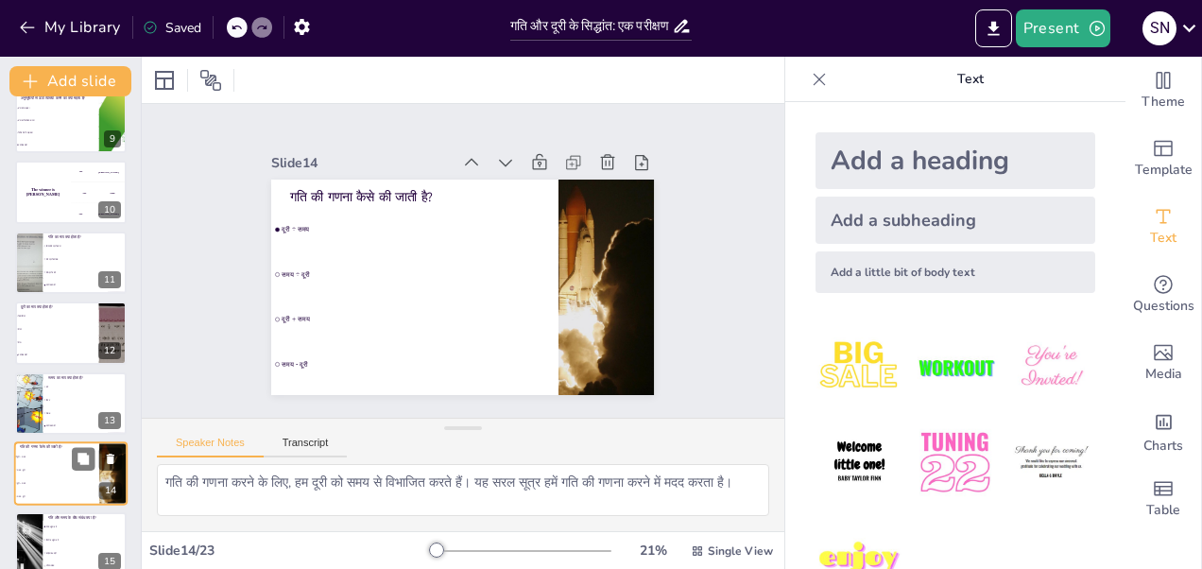
scroll to position [724, 0]
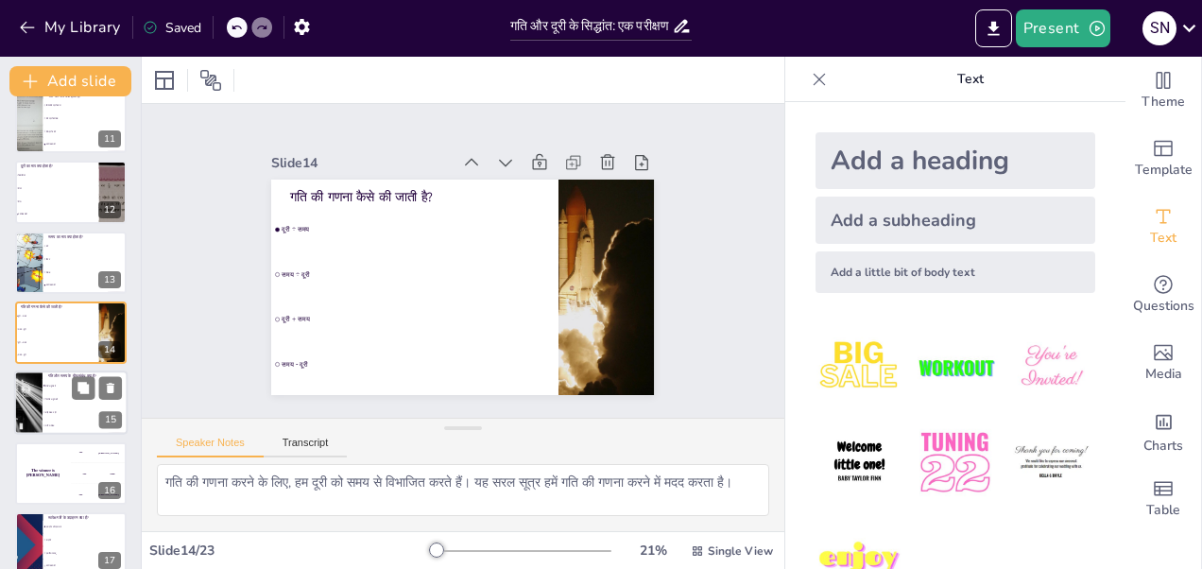
click at [56, 412] on span "कोई संबंध नहीं" at bounding box center [85, 412] width 81 height 3
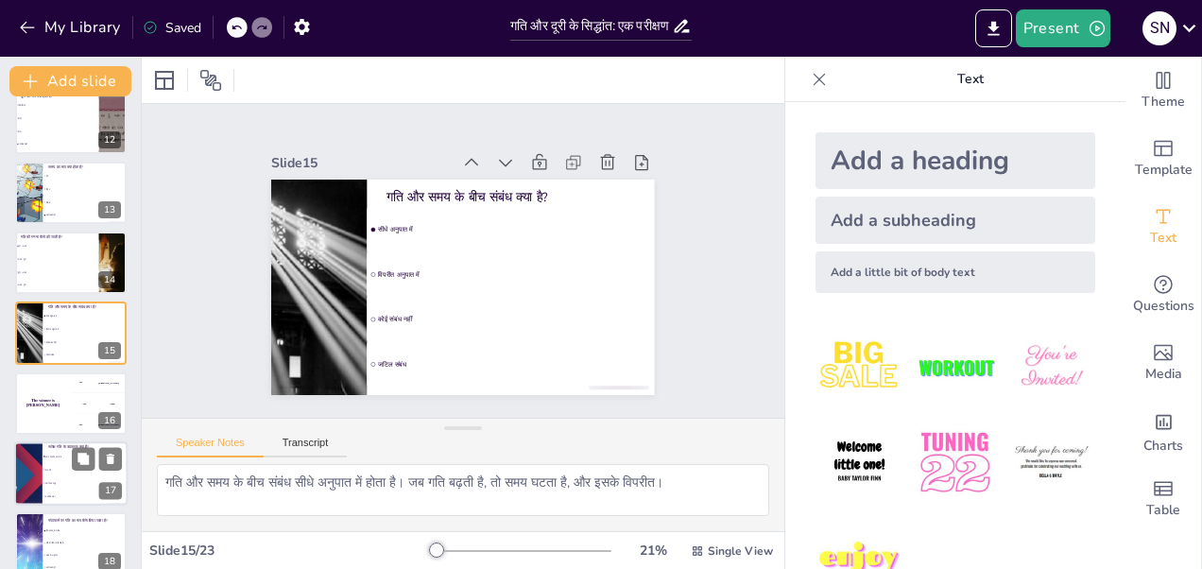
click at [43, 478] on li "एक स्थिर वस्तु" at bounding box center [85, 482] width 85 height 13
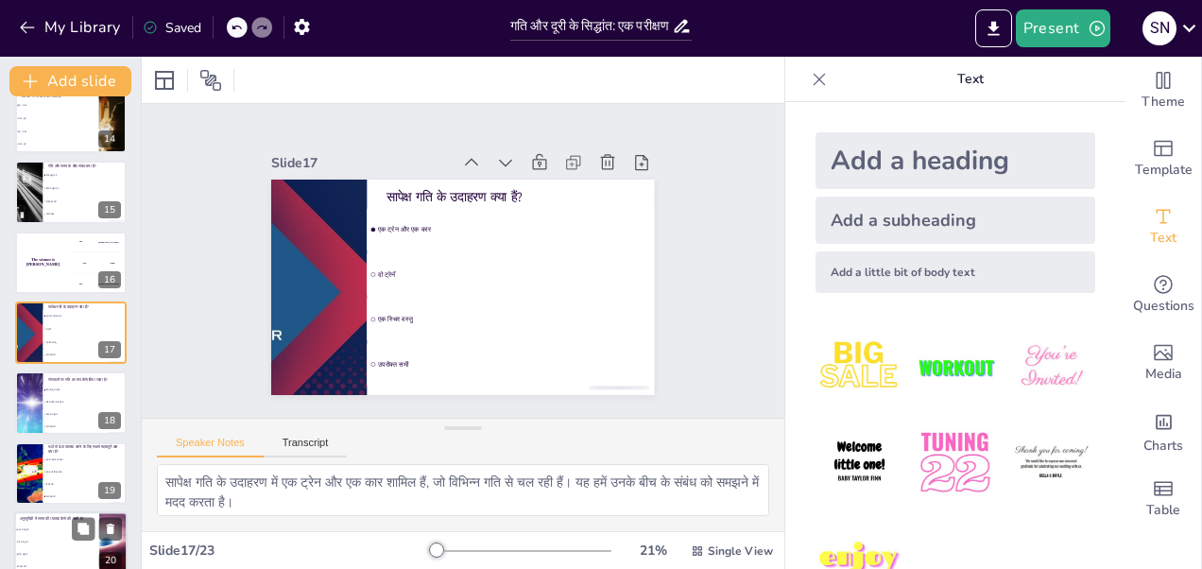
click at [53, 529] on span "समय के अनुसार" at bounding box center [57, 529] width 81 height 3
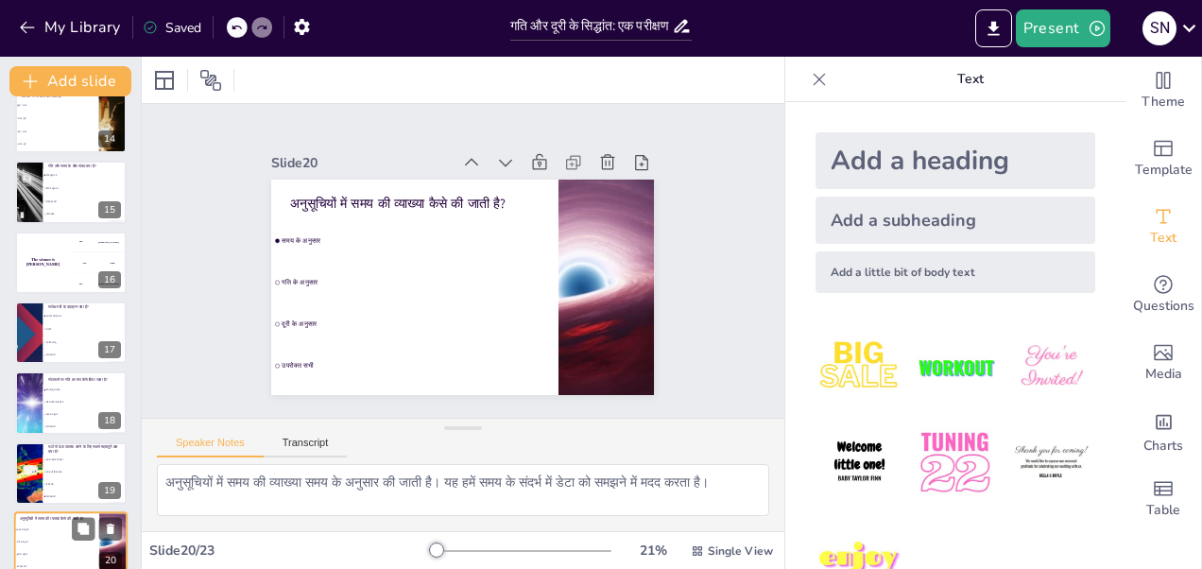
scroll to position [1145, 0]
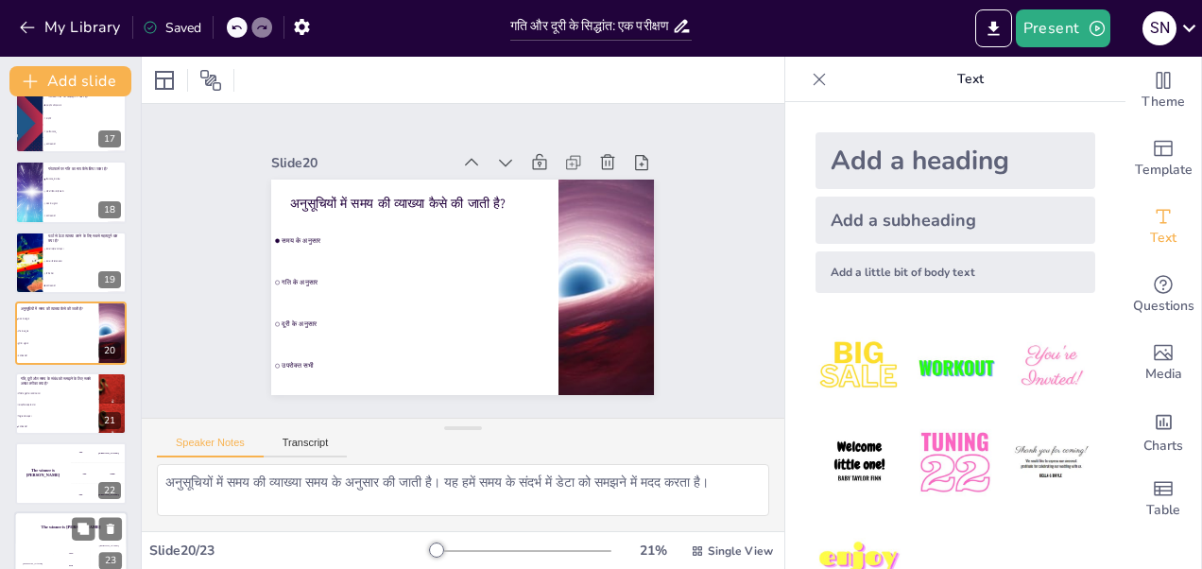
click at [57, 540] on div "The winner is Niels 🏆" at bounding box center [70, 528] width 113 height 32
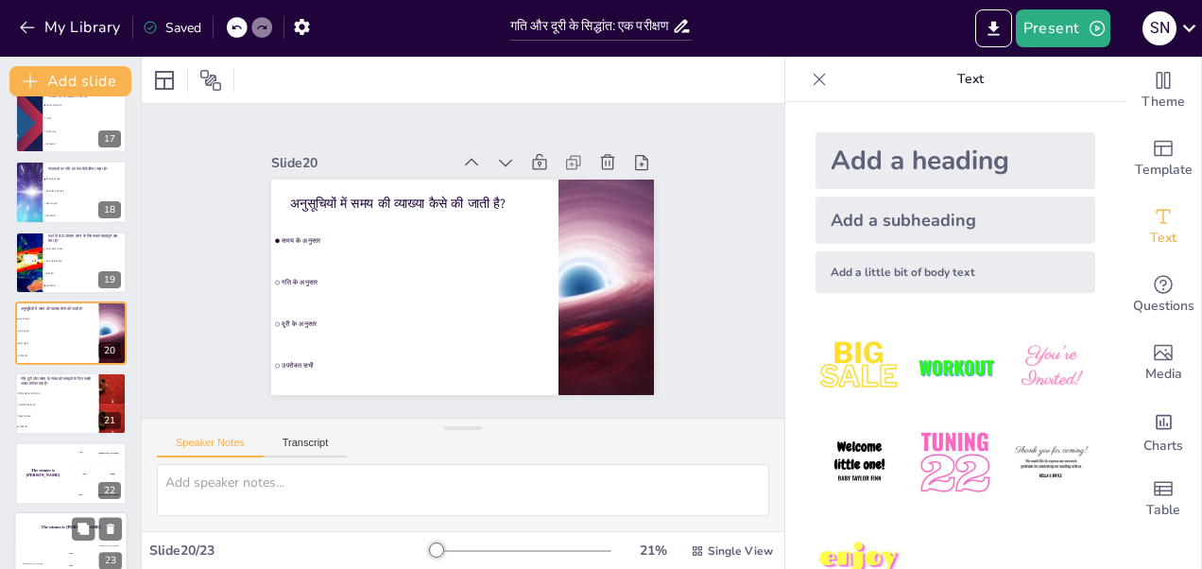
scroll to position [1166, 0]
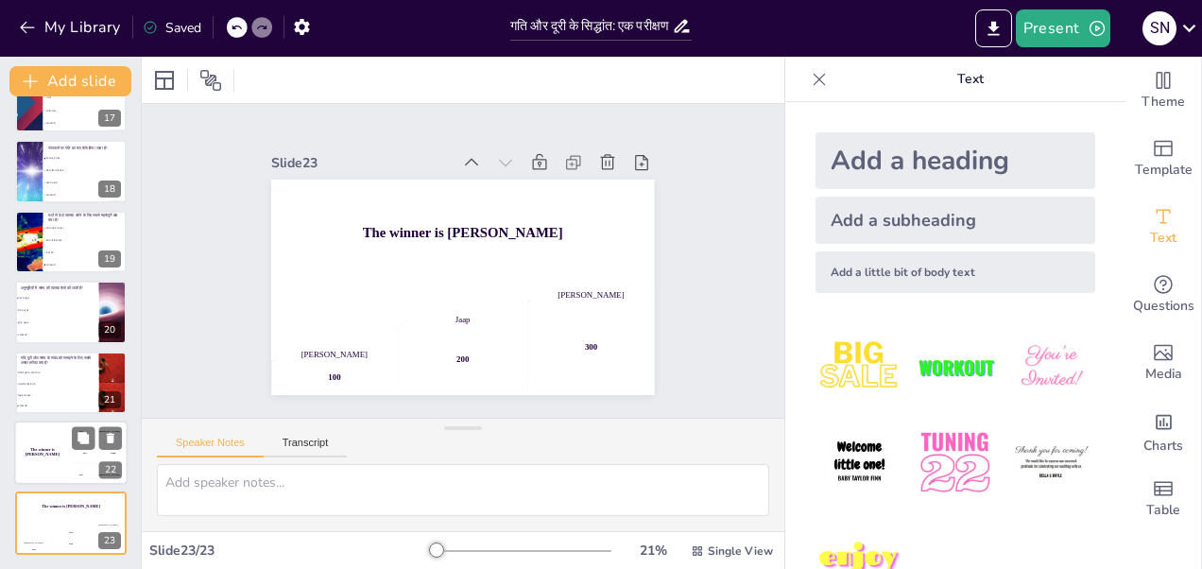
click at [50, 459] on div "The winner is Niels 🏆" at bounding box center [42, 452] width 57 height 64
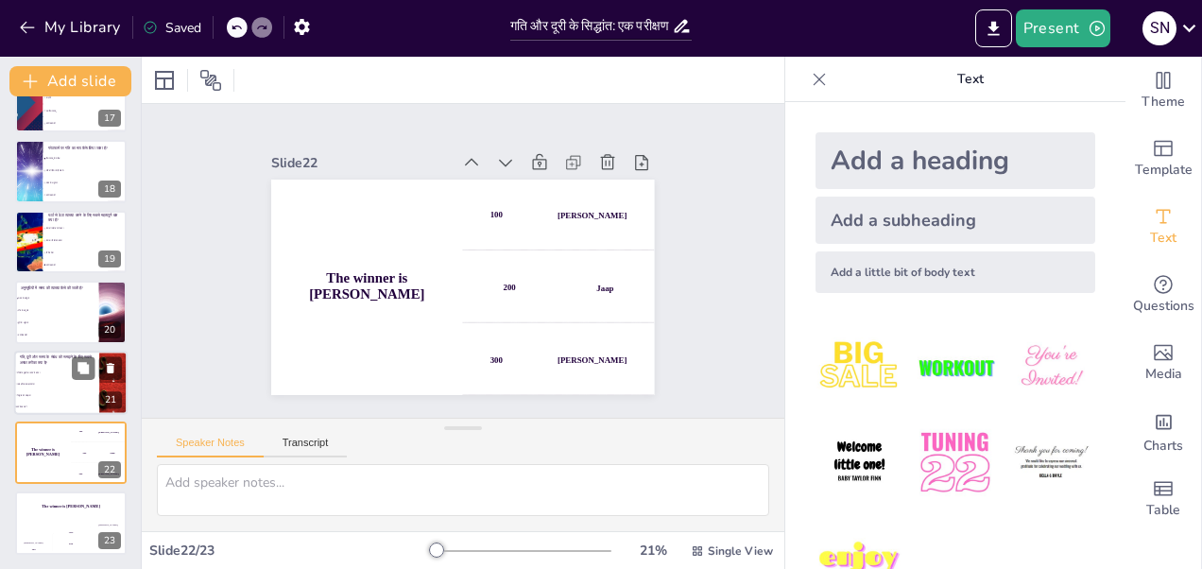
click at [53, 398] on li "सिद्धांत को समझना" at bounding box center [56, 394] width 85 height 11
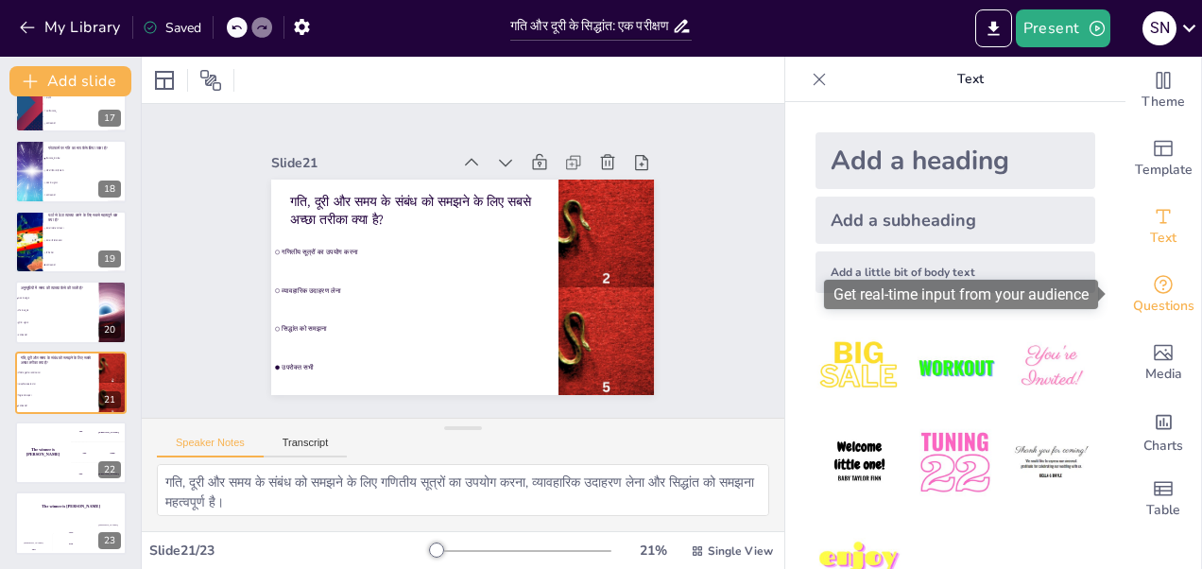
click at [1146, 302] on span "Questions" at bounding box center [1163, 306] width 61 height 21
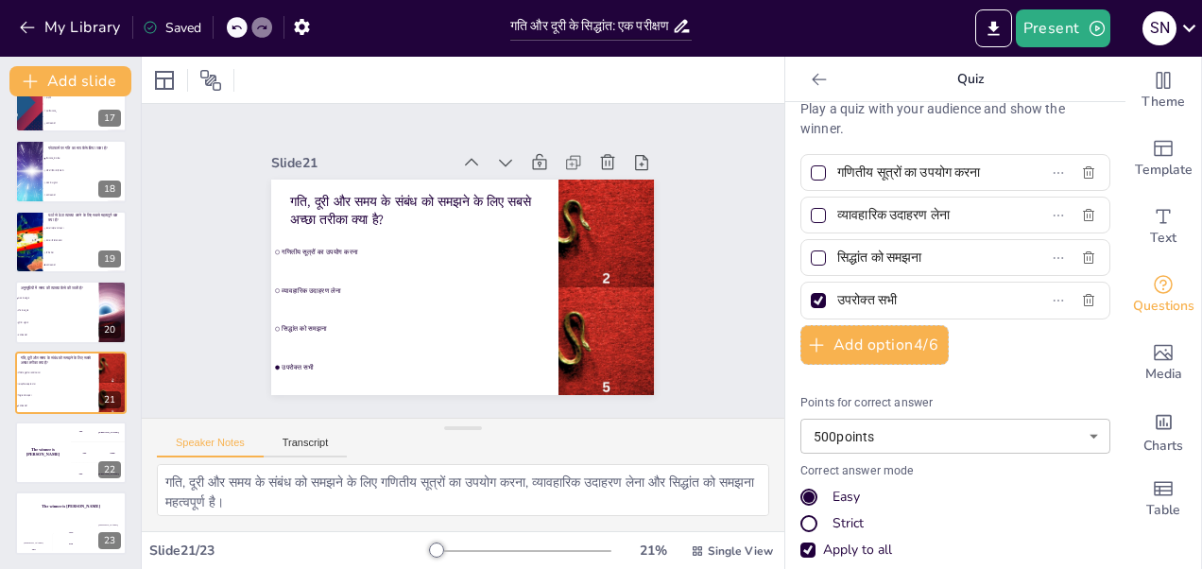
scroll to position [0, 0]
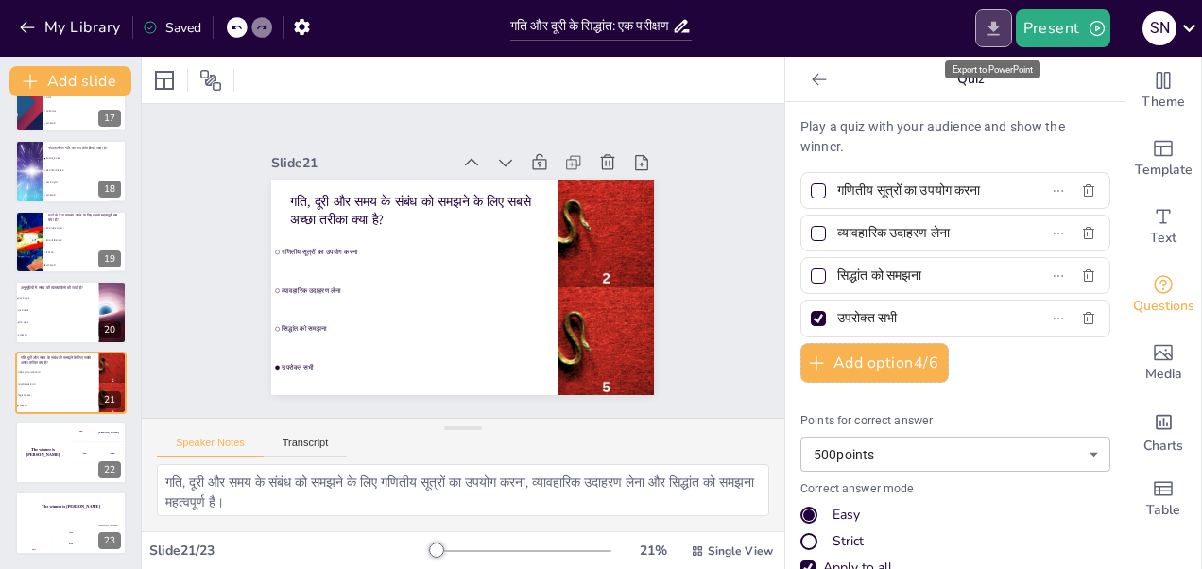
click at [994, 32] on icon "Export to PowerPoint" at bounding box center [994, 29] width 20 height 20
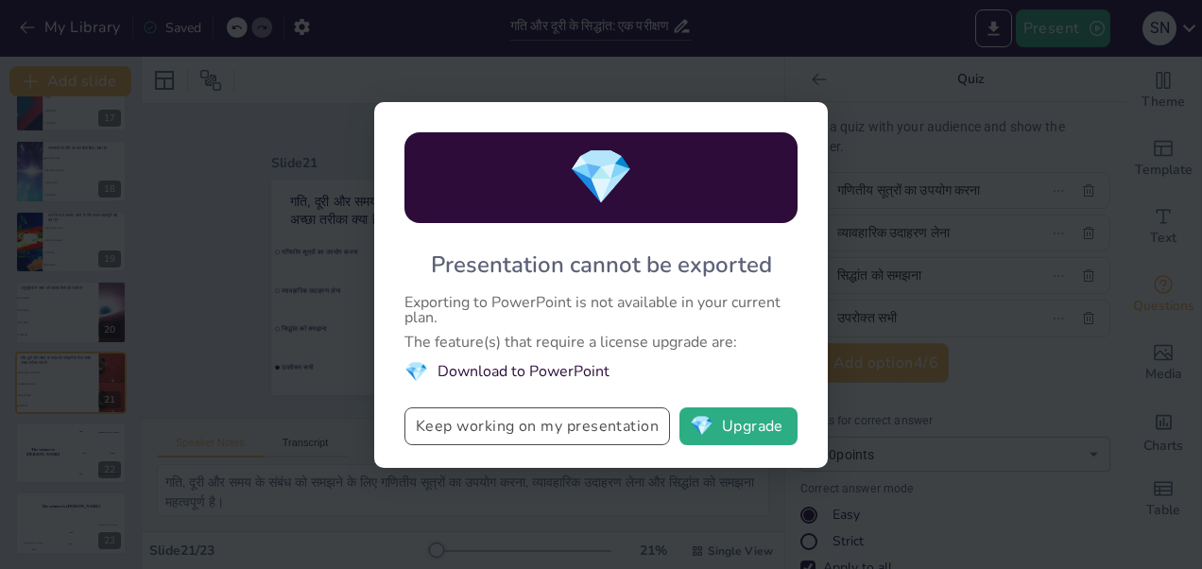
click at [561, 422] on button "Keep working on my presentation" at bounding box center [537, 426] width 266 height 38
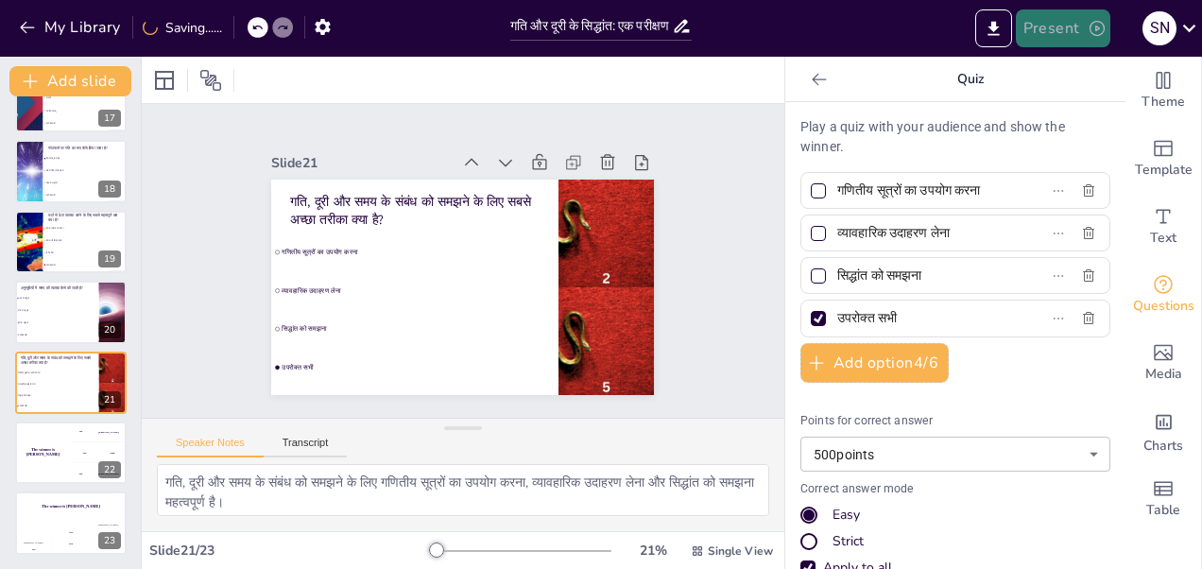
click at [1079, 36] on button "Present" at bounding box center [1063, 28] width 94 height 38
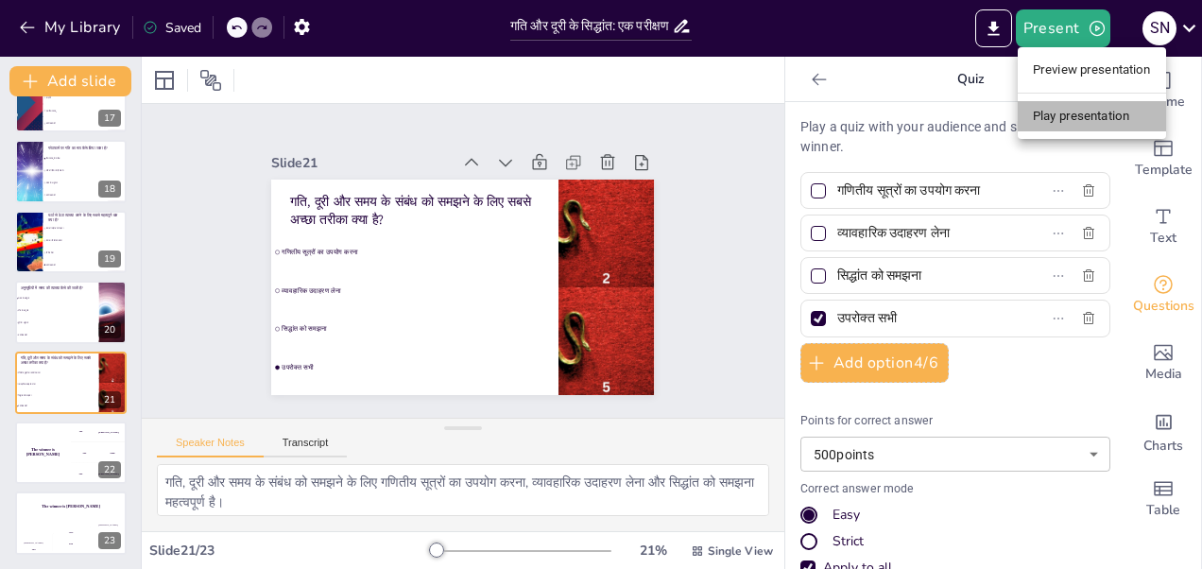
click at [1083, 112] on li "Play presentation" at bounding box center [1092, 116] width 148 height 30
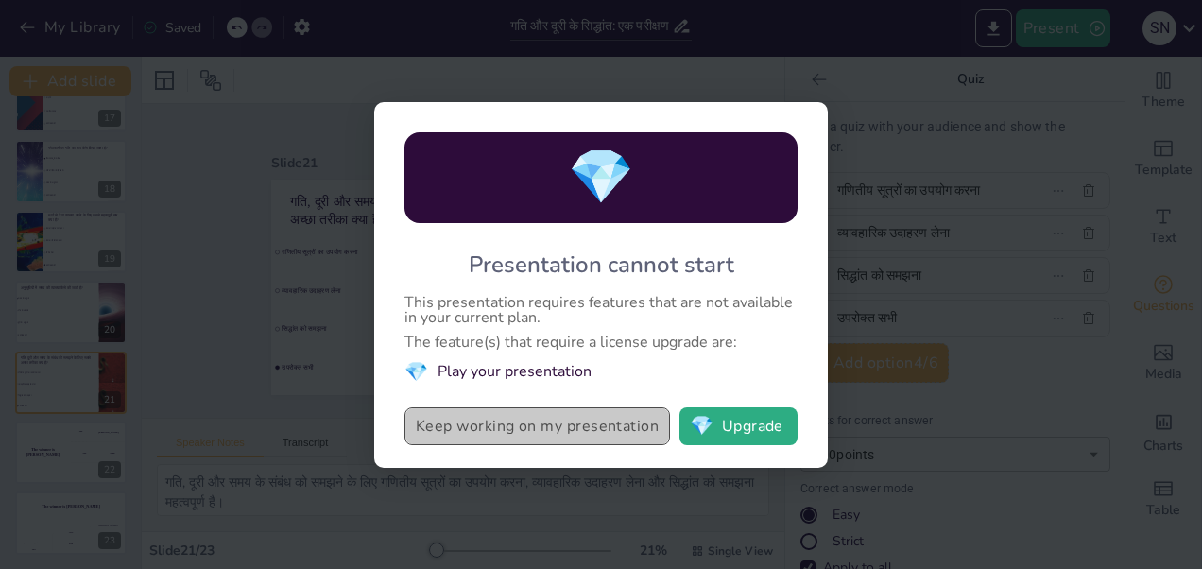
click at [572, 418] on button "Keep working on my presentation" at bounding box center [537, 426] width 266 height 38
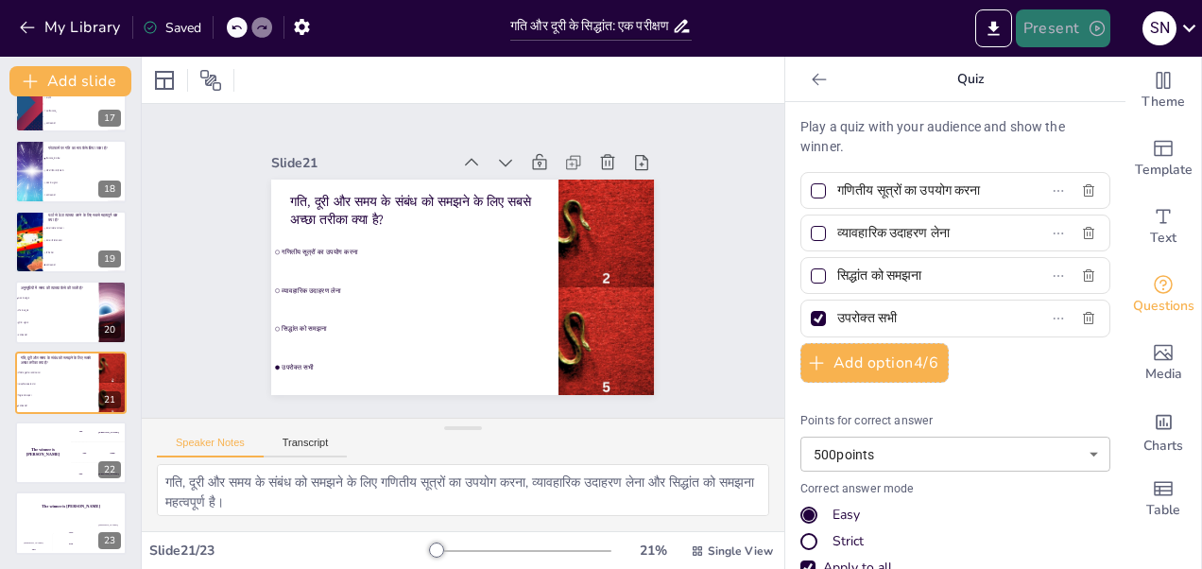
click at [1094, 26] on icon "button" at bounding box center [1097, 28] width 19 height 19
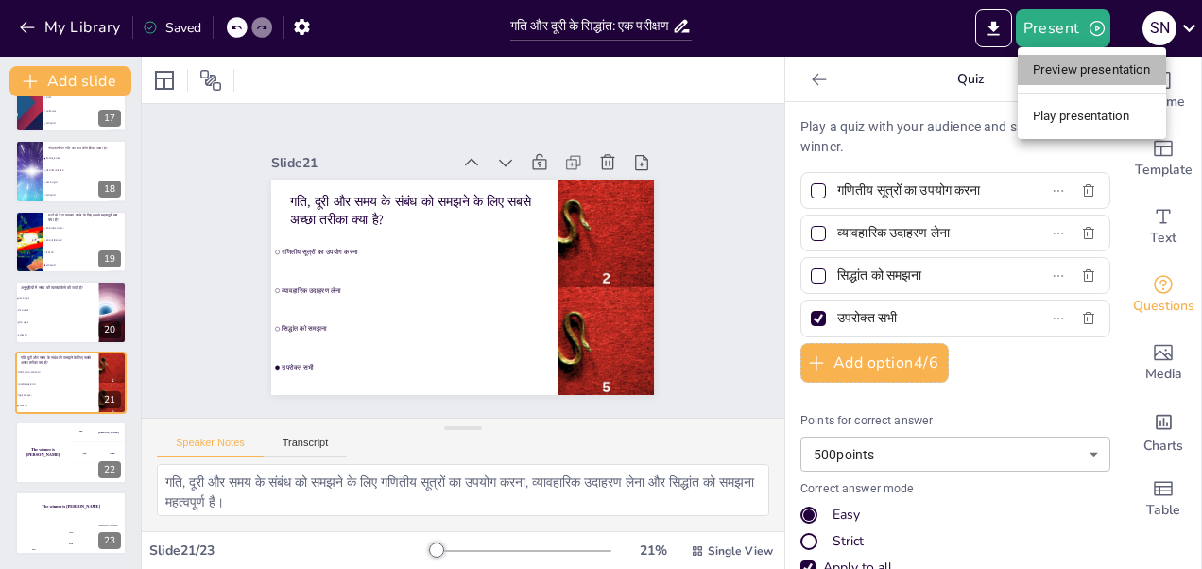
click at [1086, 68] on li "Preview presentation" at bounding box center [1092, 70] width 148 height 30
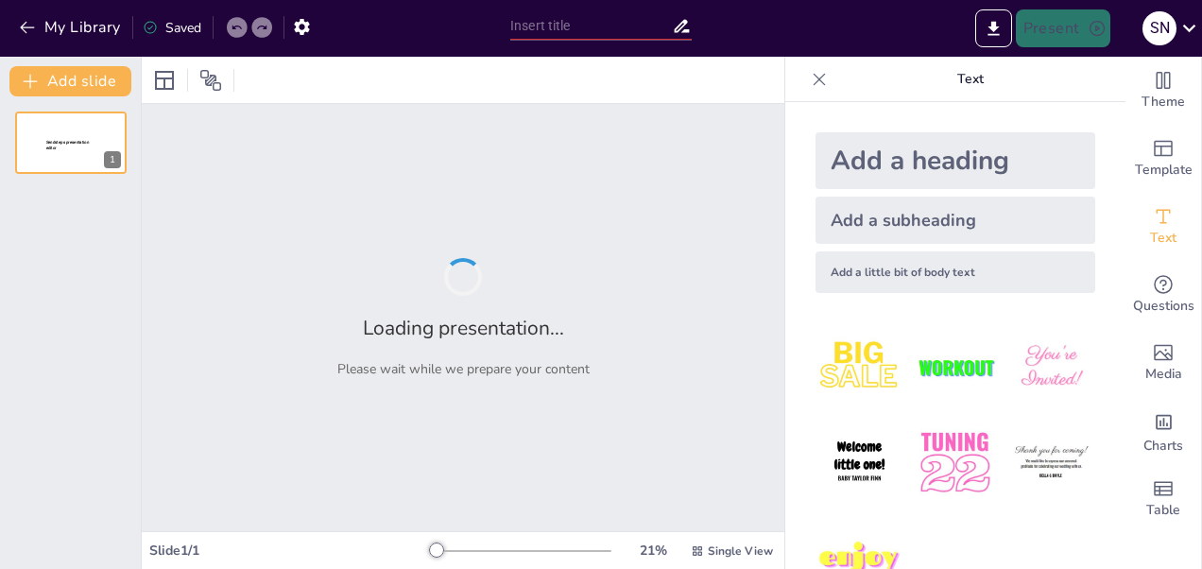
type input "गति और दूरी के सिद्धांत: एक परीक्षण"
